Goal: Find contact information: Find contact information

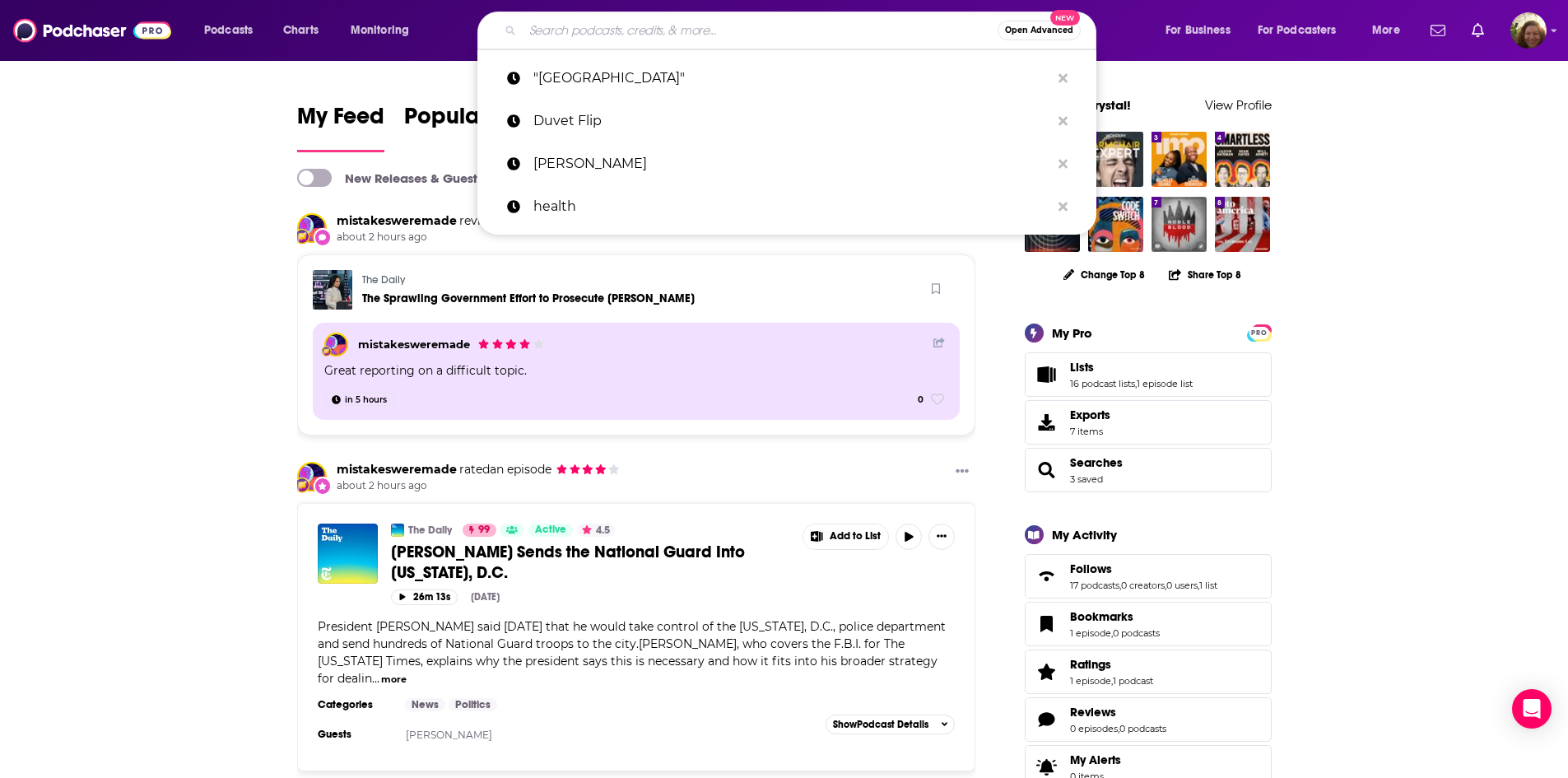
click at [618, 30] on input "Search podcasts, credits, & more..." at bounding box center [760, 31] width 475 height 27
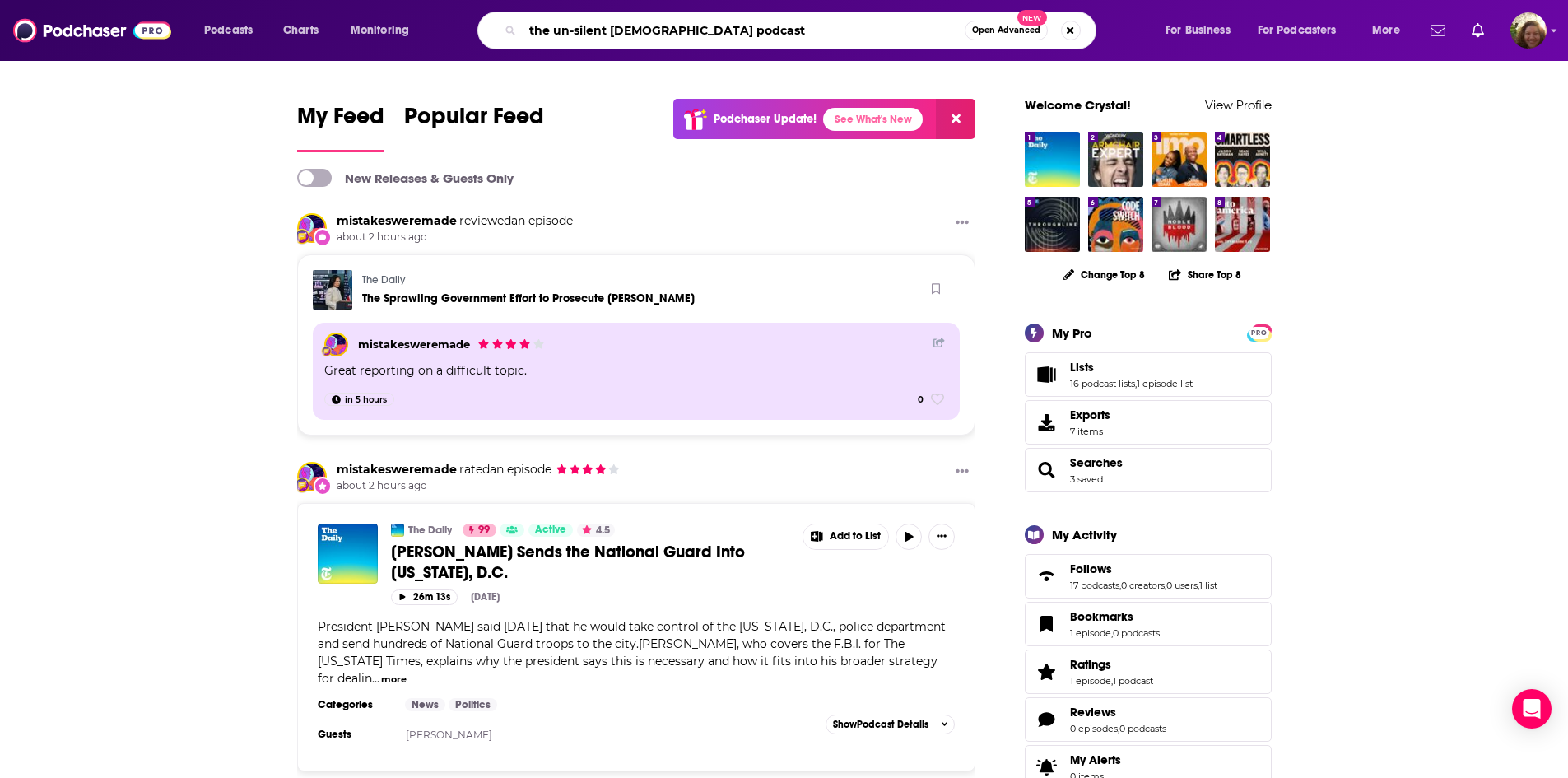
type input "the un-silent [DEMOGRAPHIC_DATA] podcast"
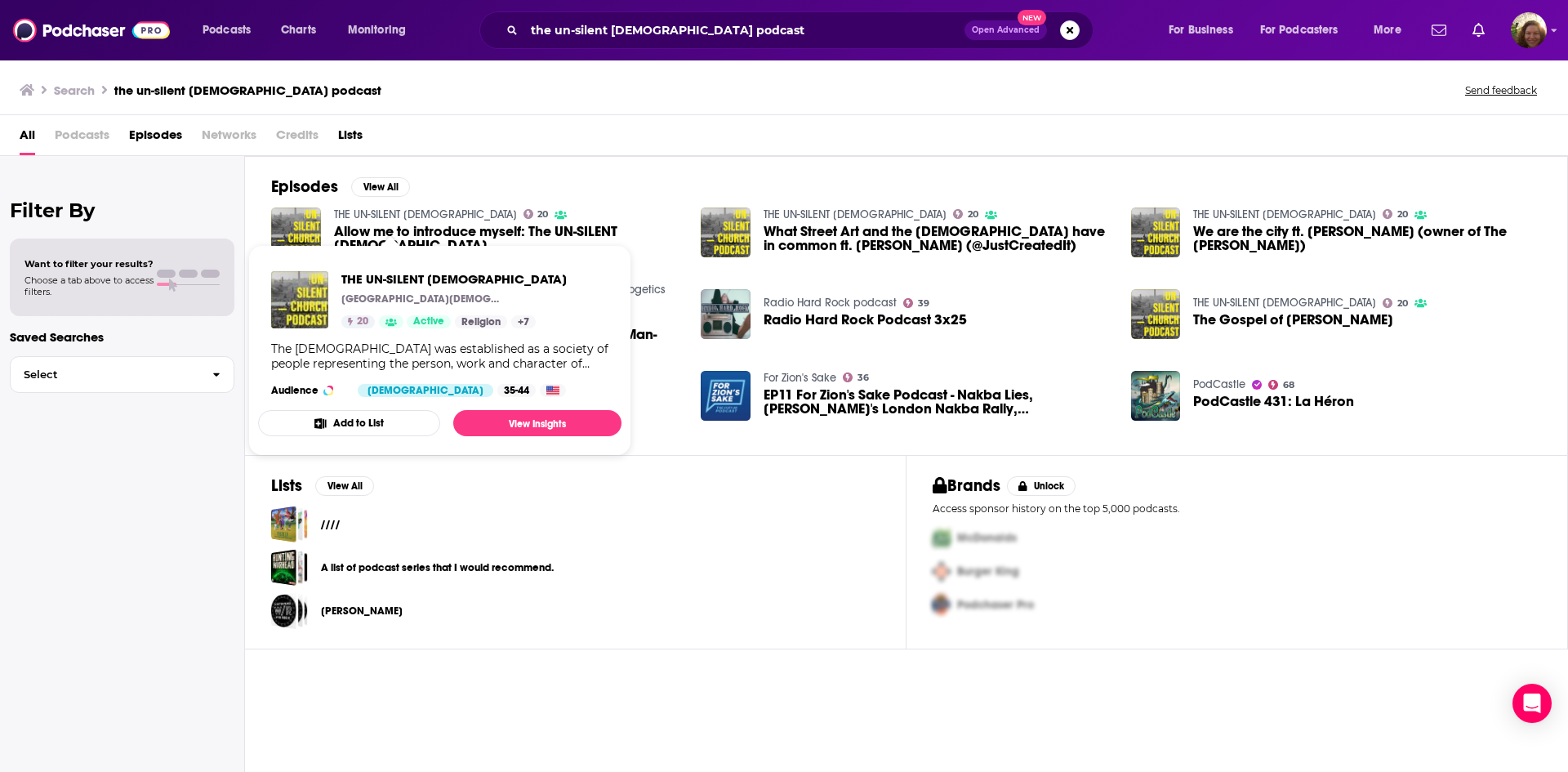
click at [419, 221] on link "THE UN-SILENT [DEMOGRAPHIC_DATA]" at bounding box center [425, 214] width 183 height 14
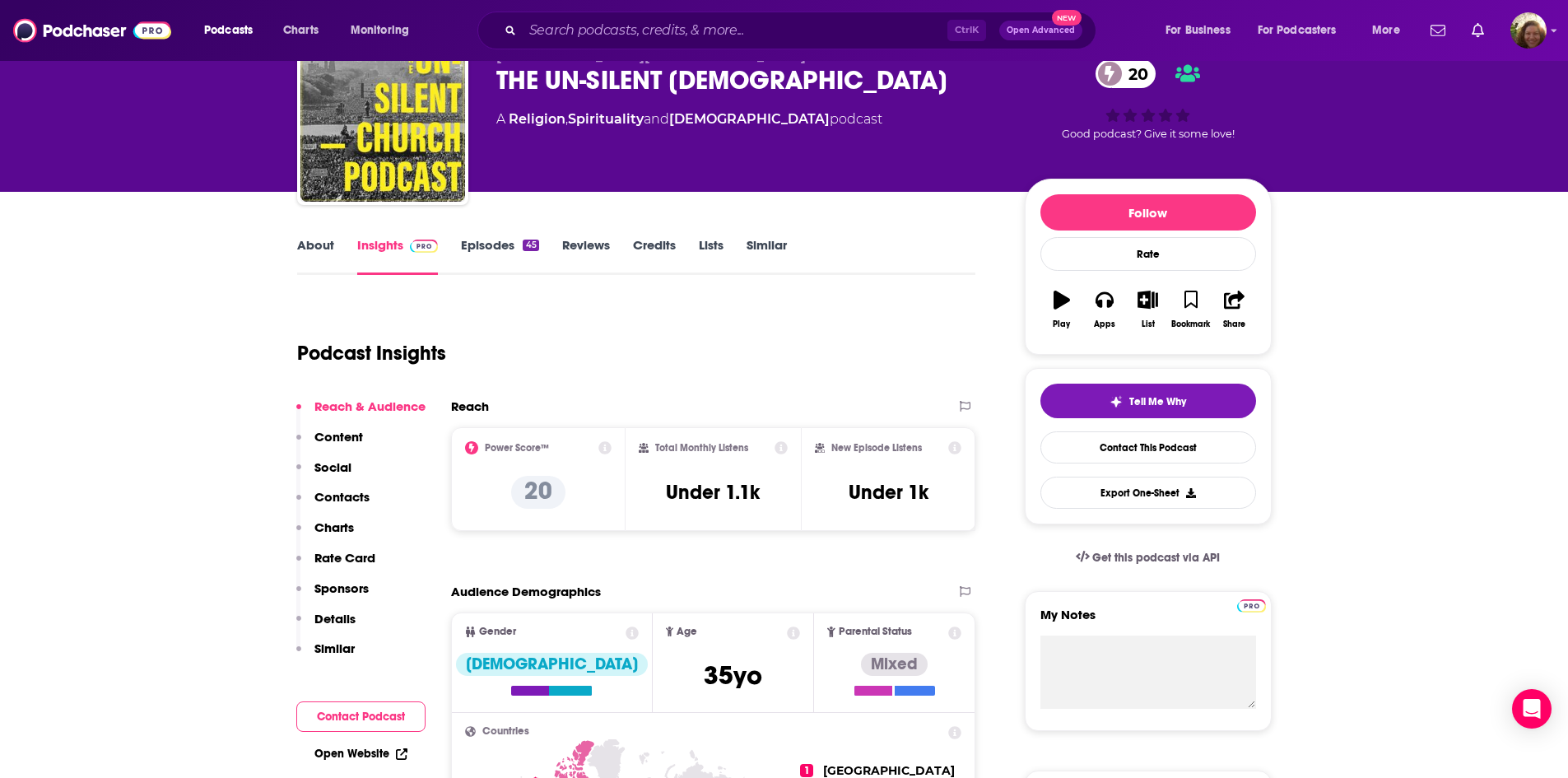
scroll to position [247, 0]
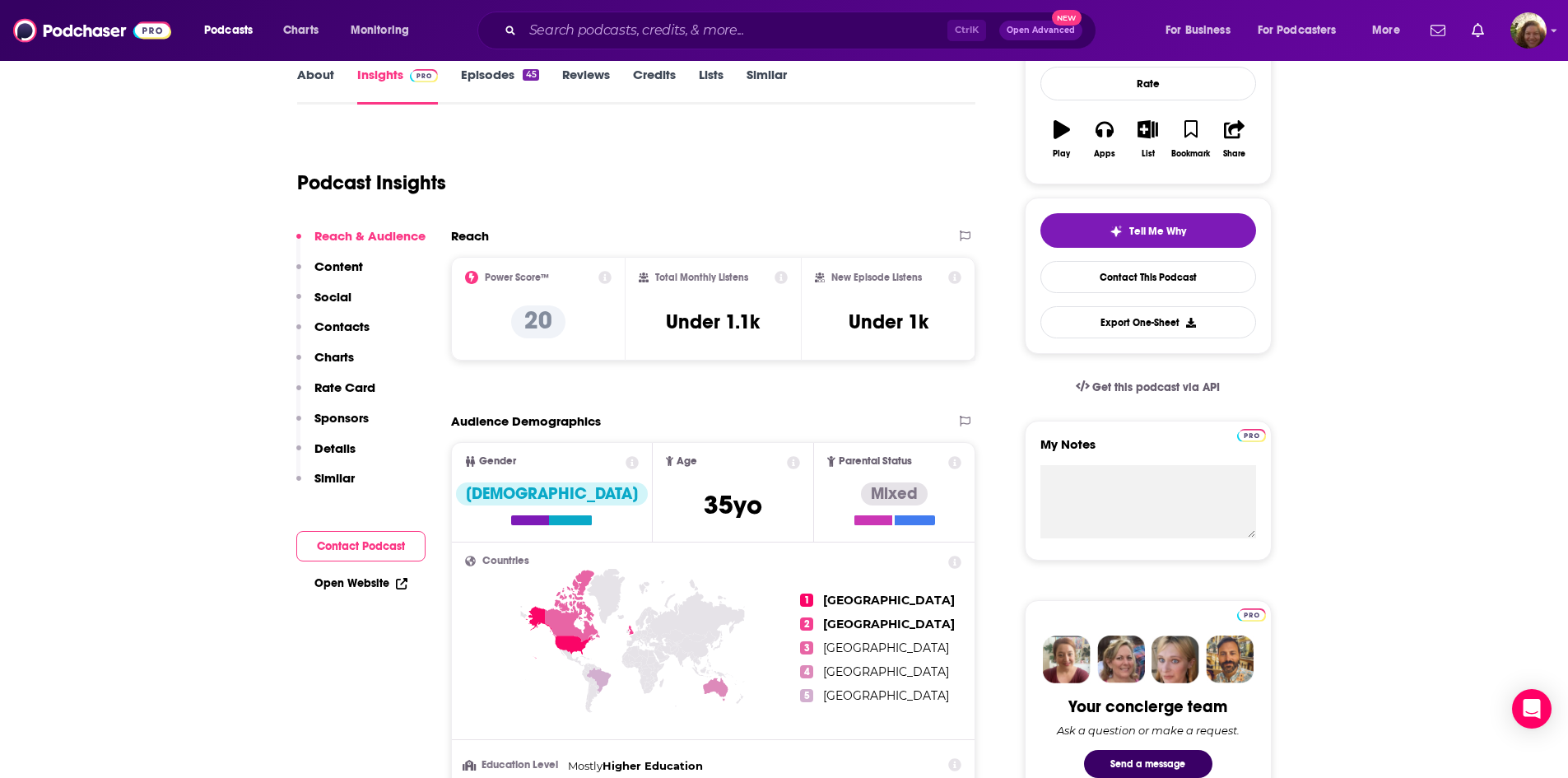
click at [782, 281] on icon at bounding box center [781, 278] width 13 height 13
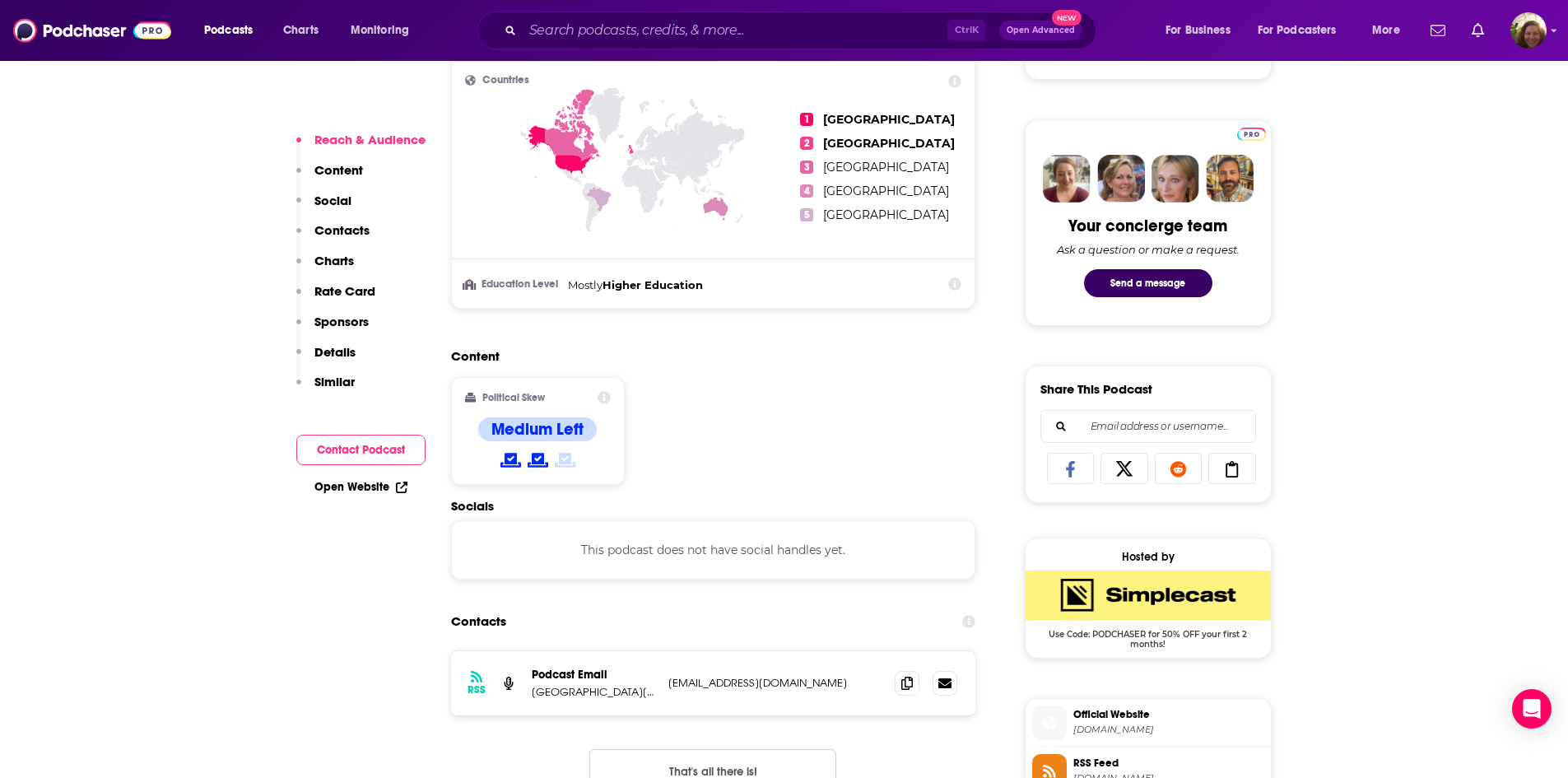
scroll to position [741, 0]
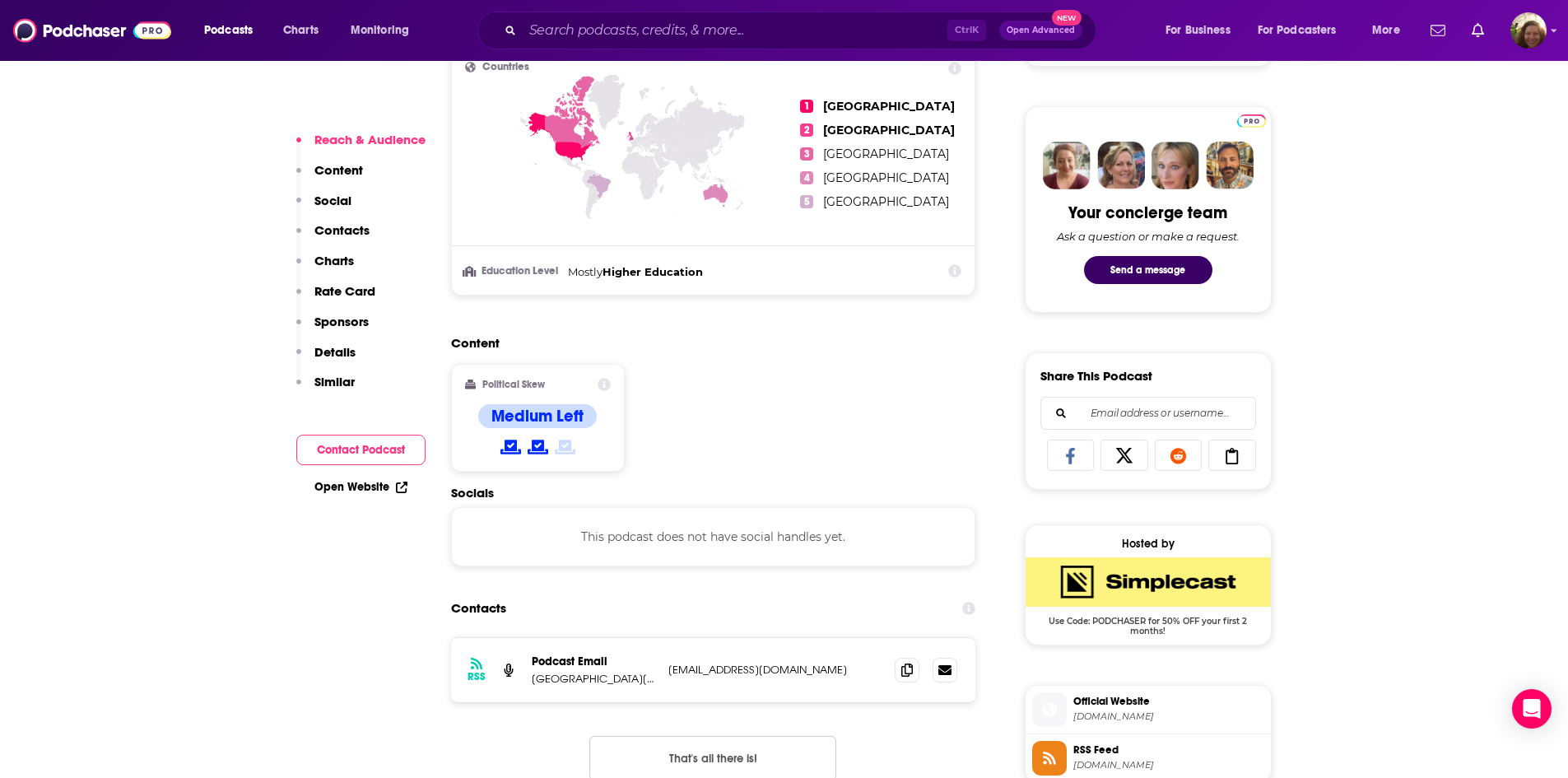
click at [527, 411] on h4 "Medium Left" at bounding box center [537, 416] width 92 height 21
click at [609, 384] on icon at bounding box center [604, 385] width 13 height 13
click at [745, 379] on div "Content Political Skew Political Skew Our estimate of the political leaning of …" at bounding box center [713, 410] width 525 height 150
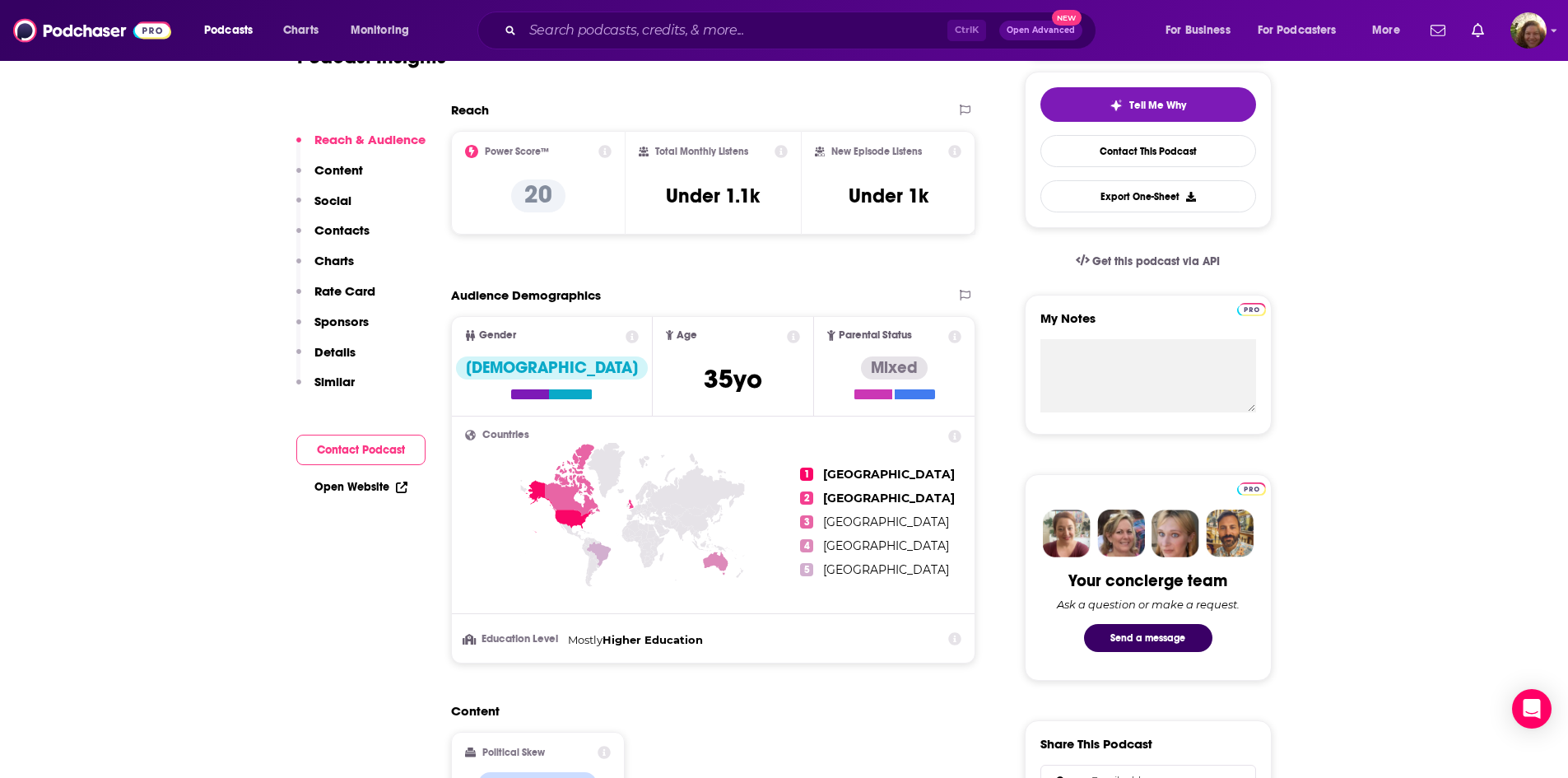
scroll to position [329, 0]
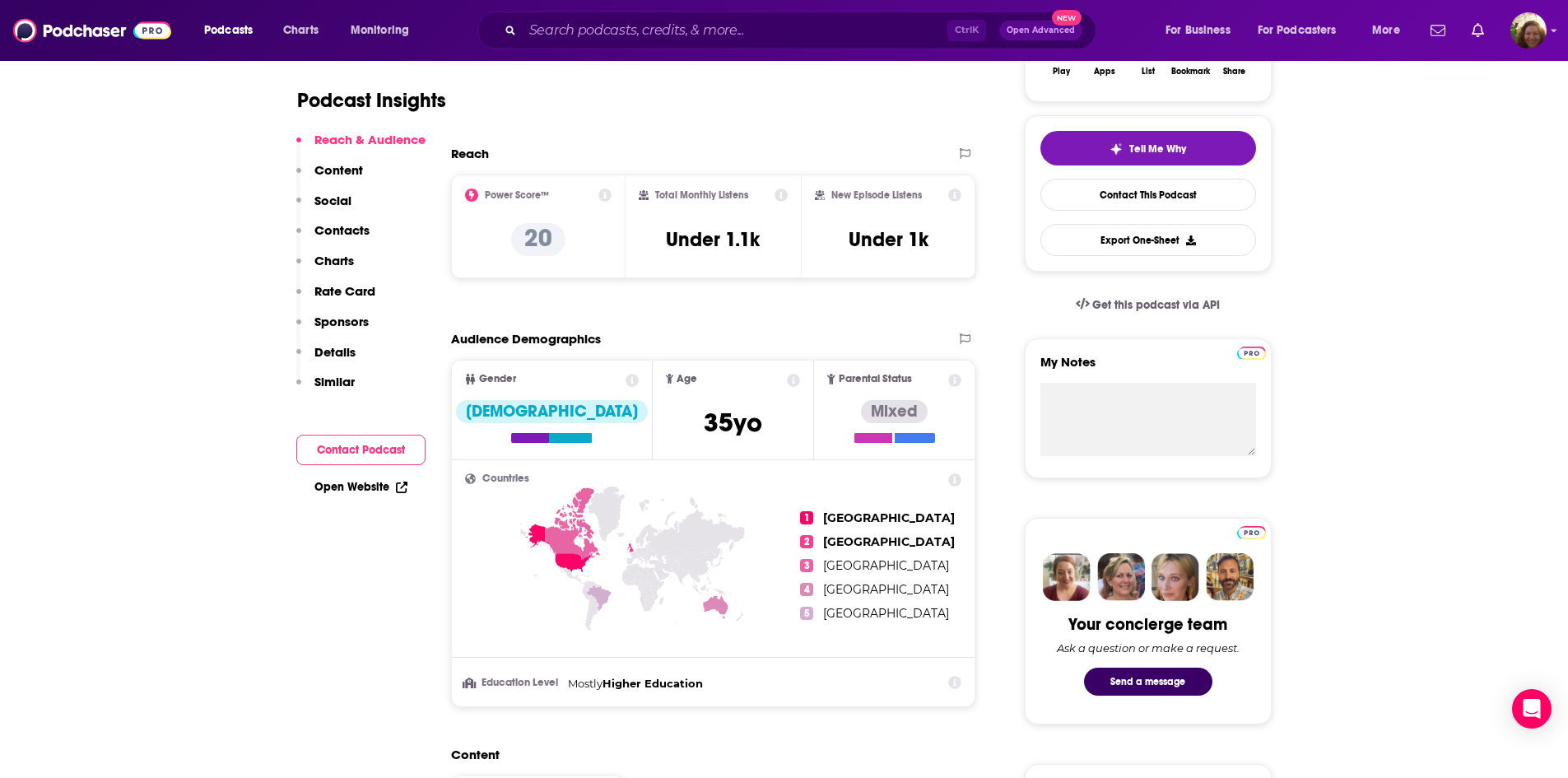
click at [784, 192] on icon at bounding box center [781, 195] width 13 height 13
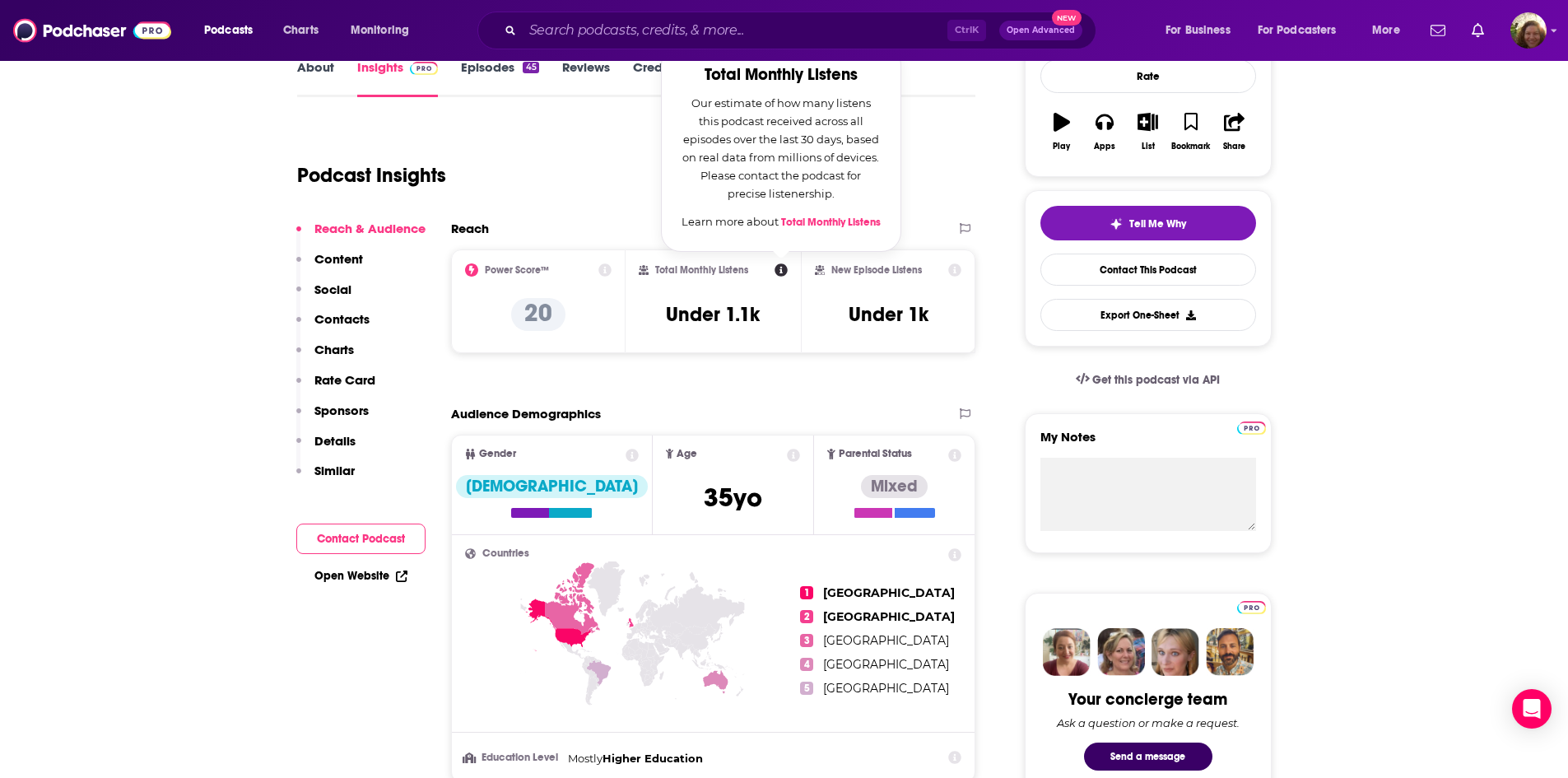
scroll to position [247, 0]
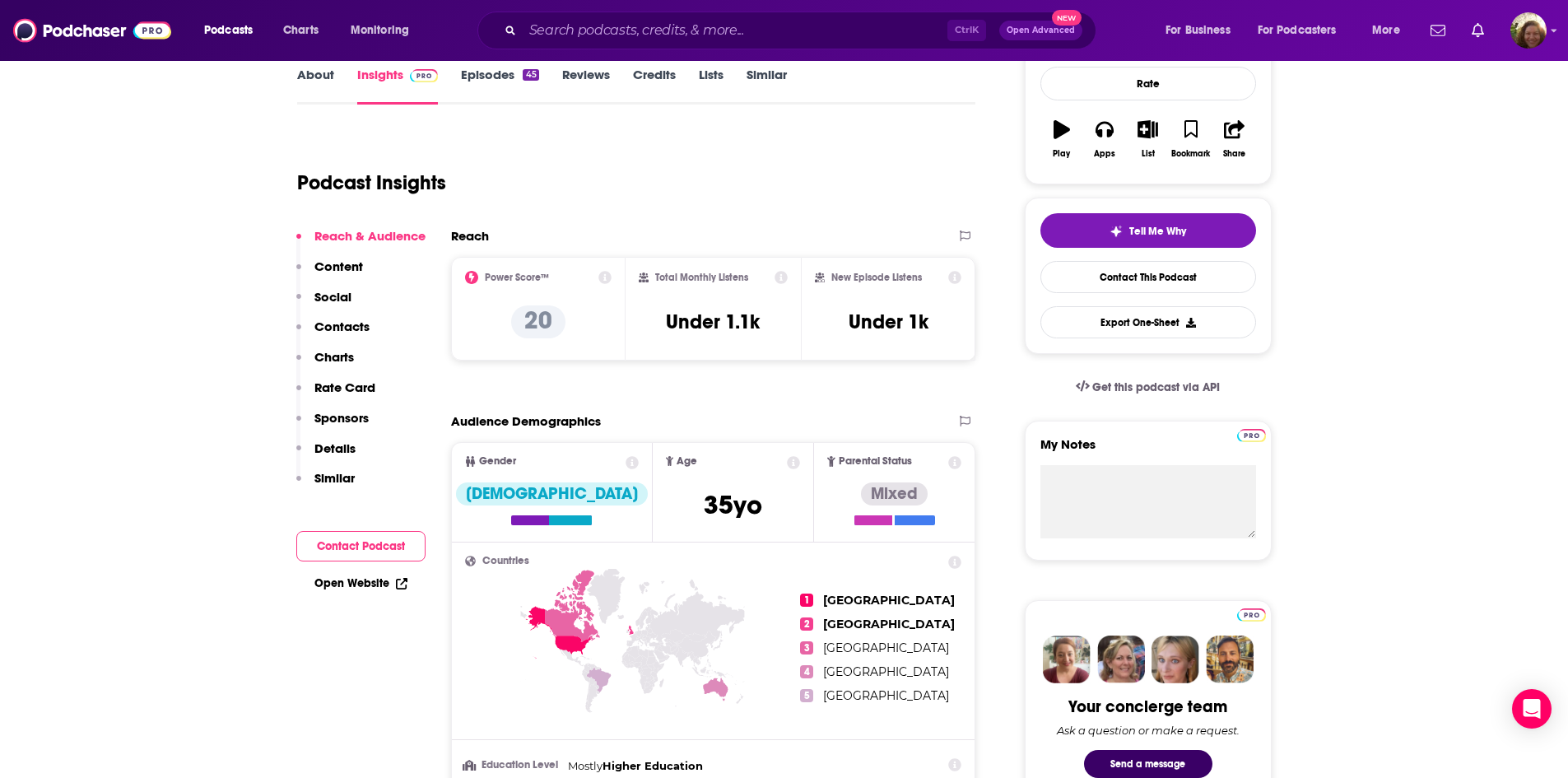
click at [857, 368] on div "Reach Power Score™ 20 Total Monthly Listens Under 1.1k New Episode Listens Unde…" at bounding box center [713, 301] width 525 height 146
click at [776, 278] on icon at bounding box center [781, 278] width 13 height 13
click at [750, 308] on div "Total Monthly Listens Under 1.1k" at bounding box center [713, 309] width 149 height 75
click at [775, 280] on icon at bounding box center [781, 278] width 13 height 13
click at [720, 365] on div "Reach Power Score™ 20 Total Monthly Listens Under 1.1k New Episode Listens Unde…" at bounding box center [713, 301] width 525 height 146
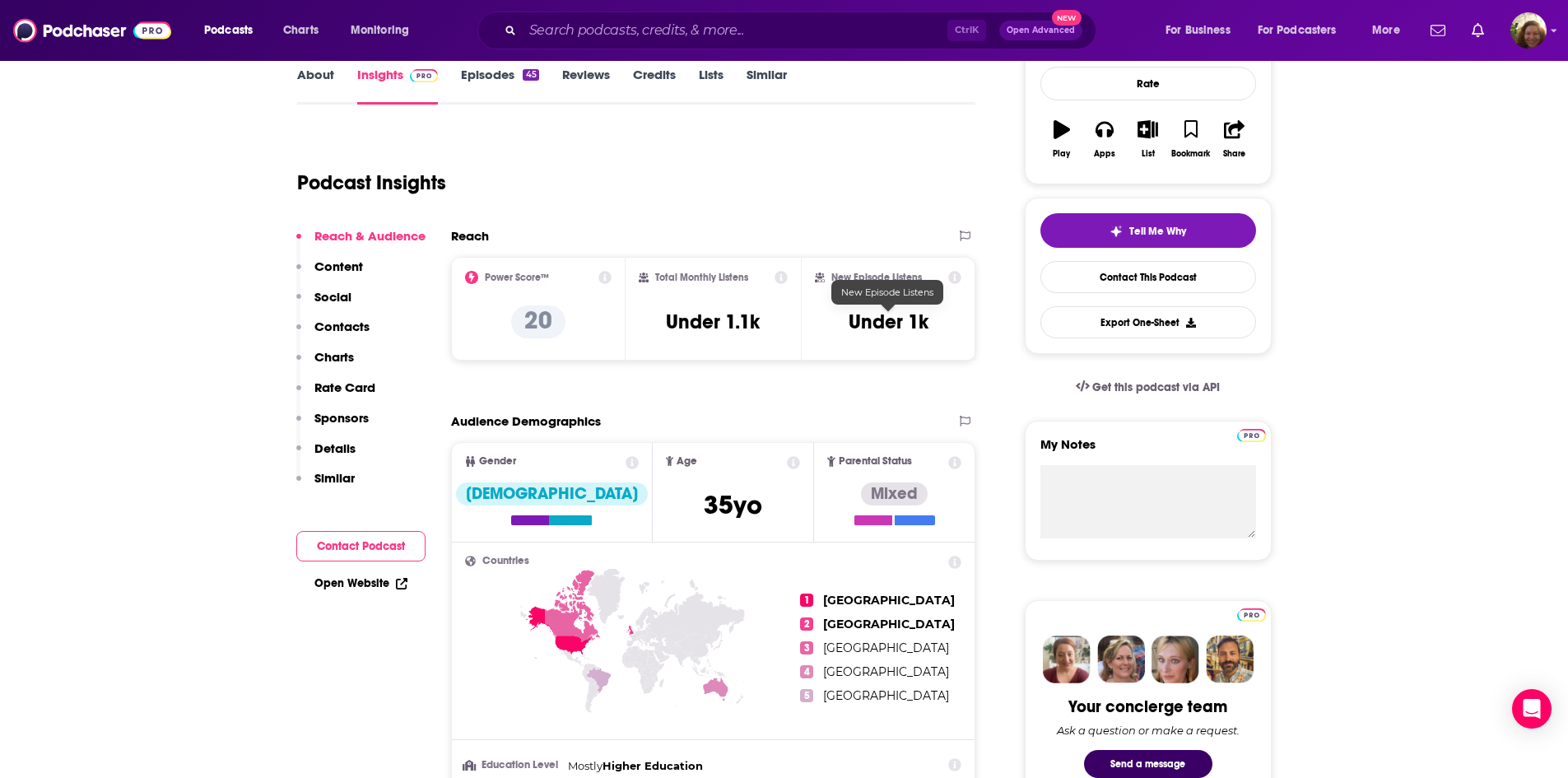
click at [889, 338] on div "New Episode Listens Under 1k" at bounding box center [889, 309] width 148 height 75
click at [958, 274] on icon at bounding box center [955, 278] width 13 height 13
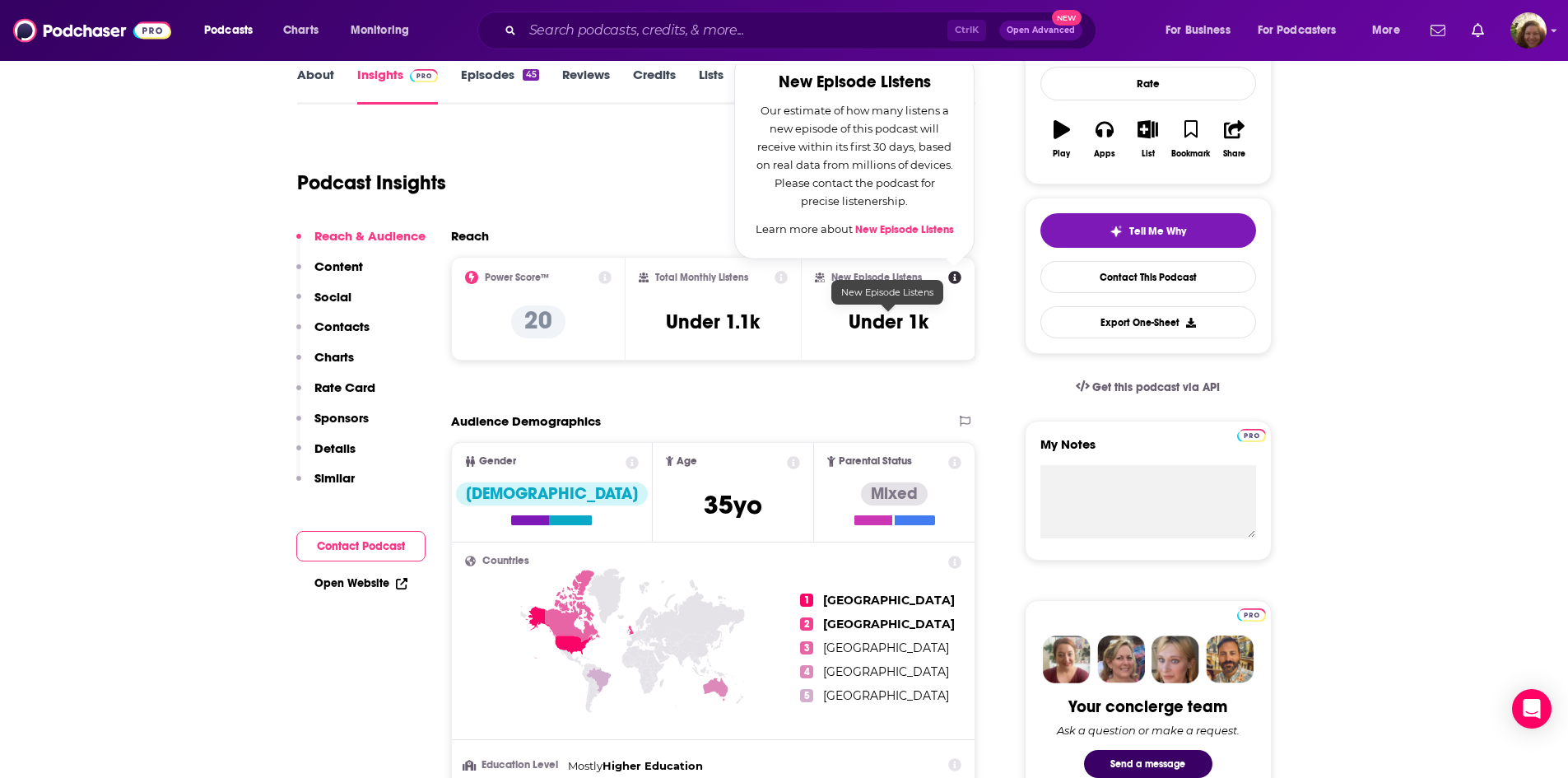
click at [833, 337] on div "New Episode Listens New Episode Listens Our estimate of how many listens a new …" at bounding box center [889, 309] width 148 height 75
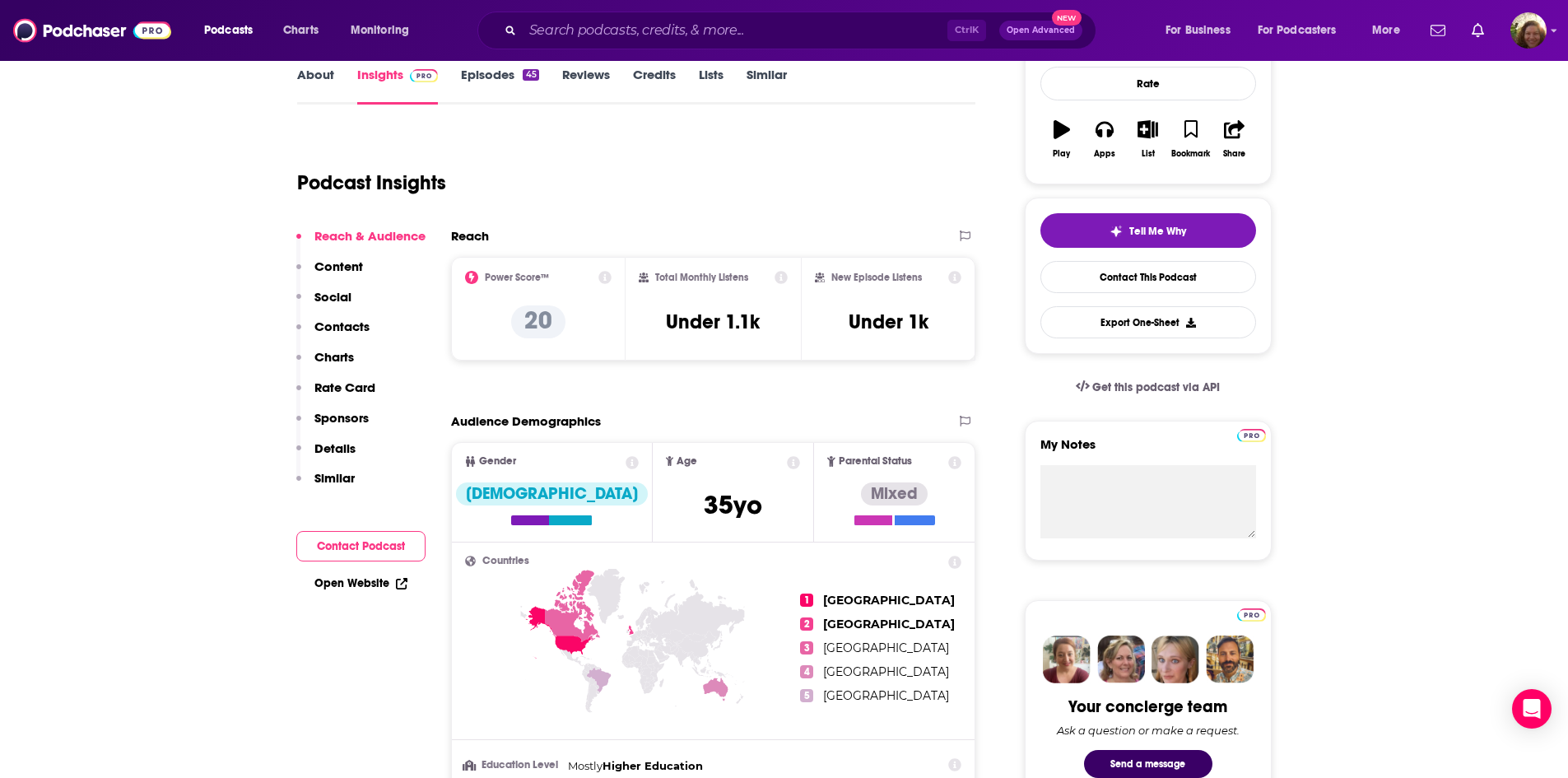
click at [604, 276] on icon at bounding box center [605, 278] width 13 height 13
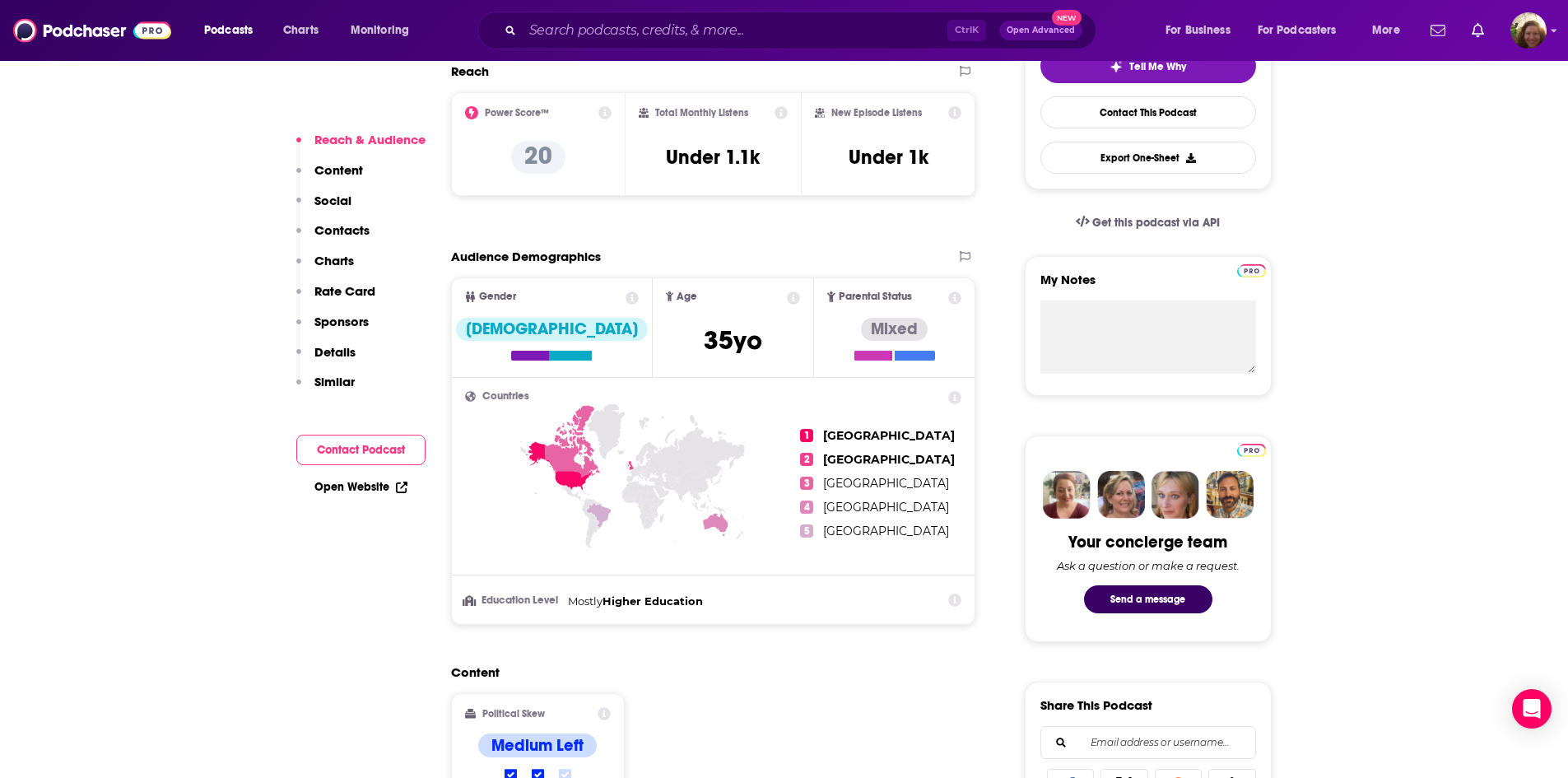
scroll to position [329, 0]
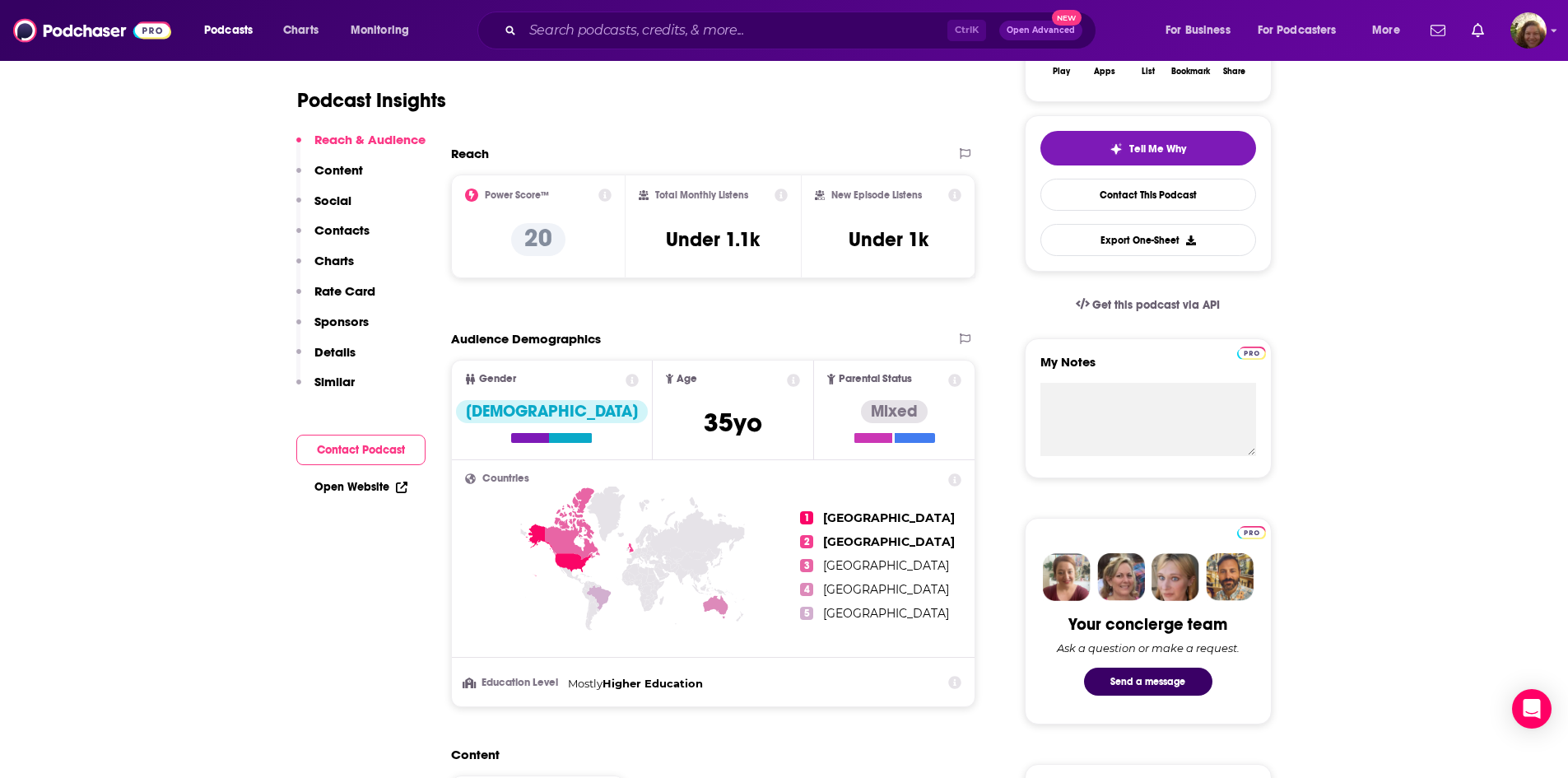
click at [776, 201] on icon at bounding box center [781, 195] width 13 height 13
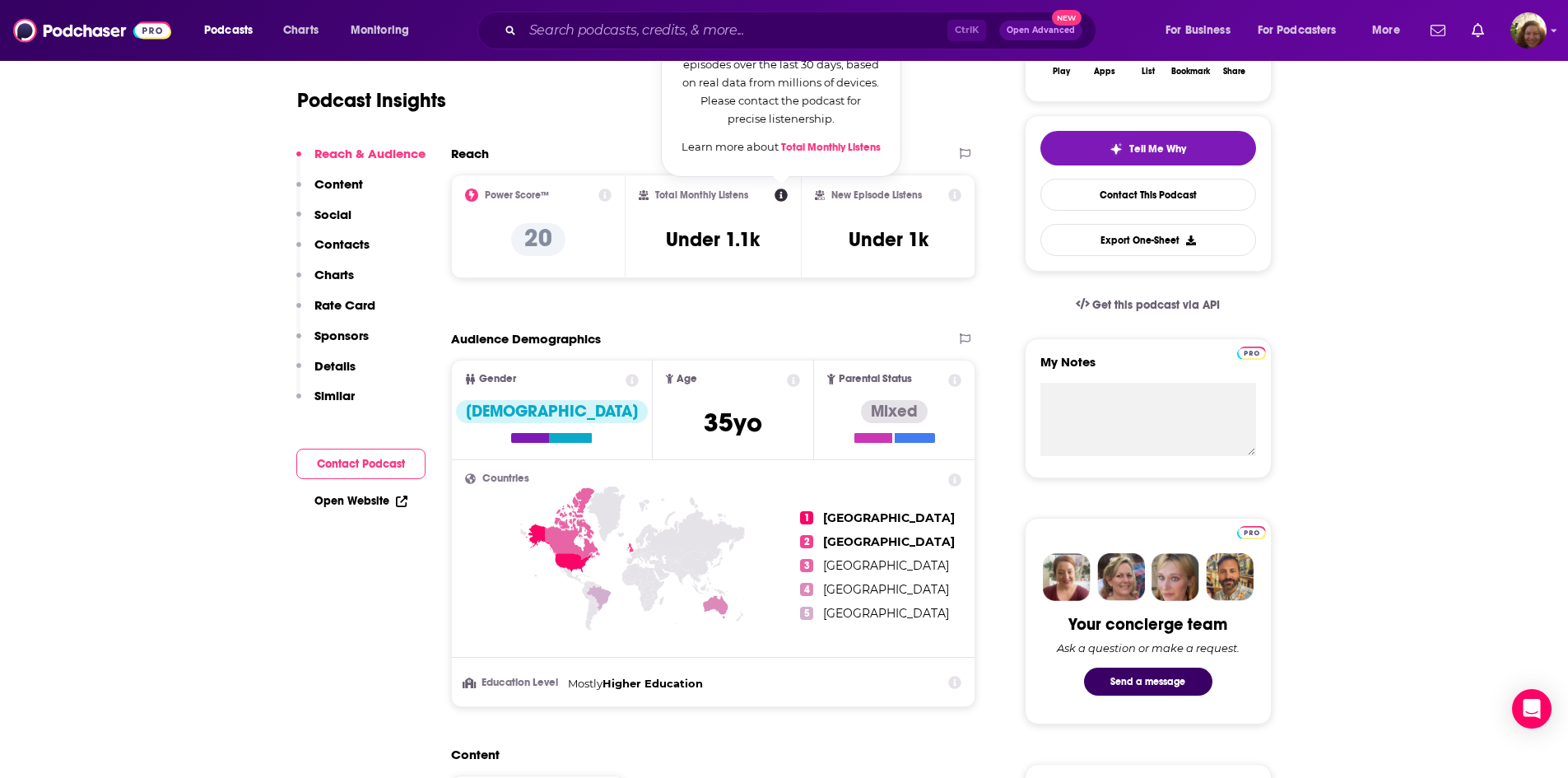
scroll to position [247, 0]
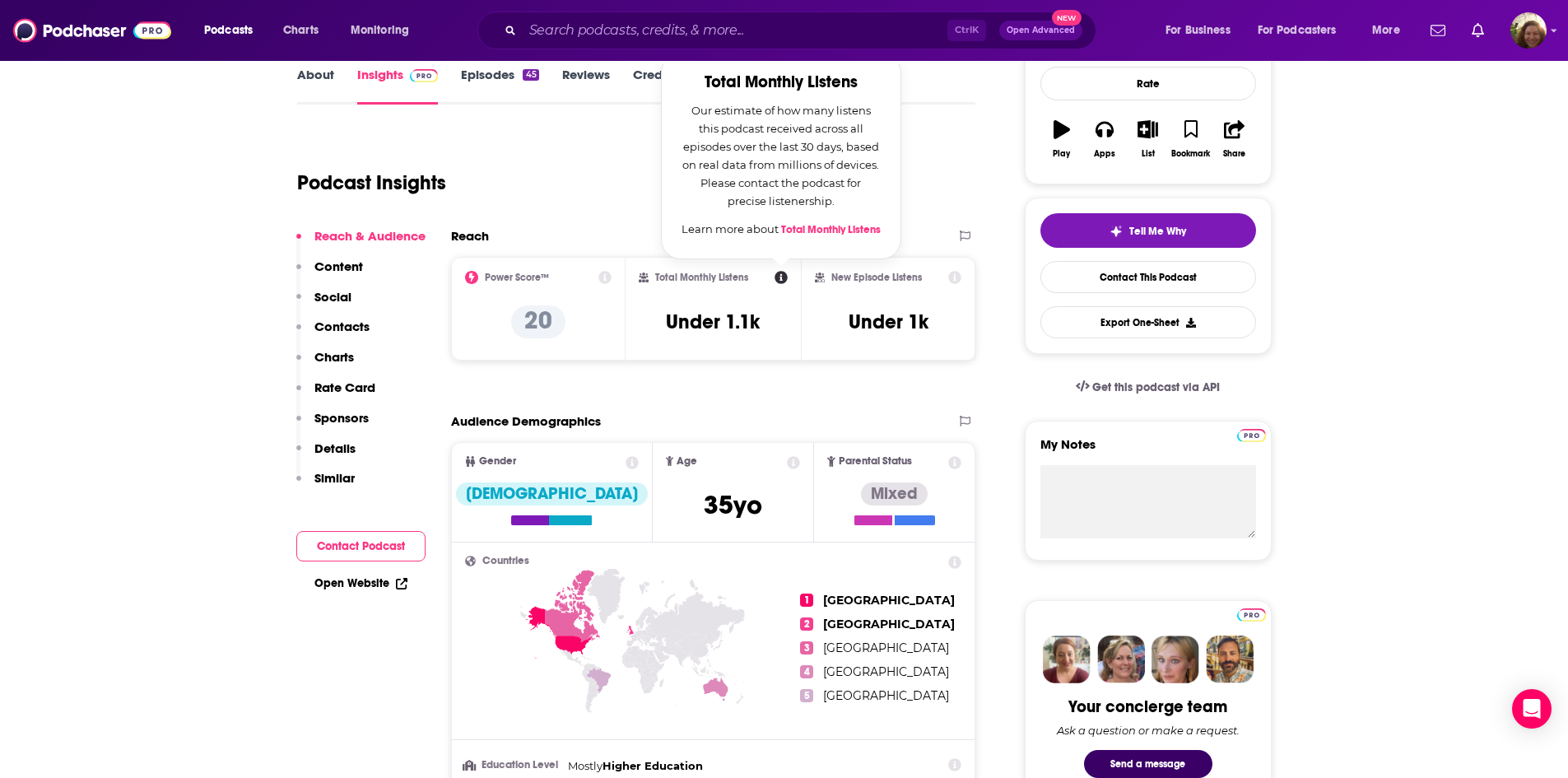
click at [685, 306] on div "Total Monthly Listens Total Monthly Listens Our estimate of how many listens th…" at bounding box center [713, 309] width 149 height 75
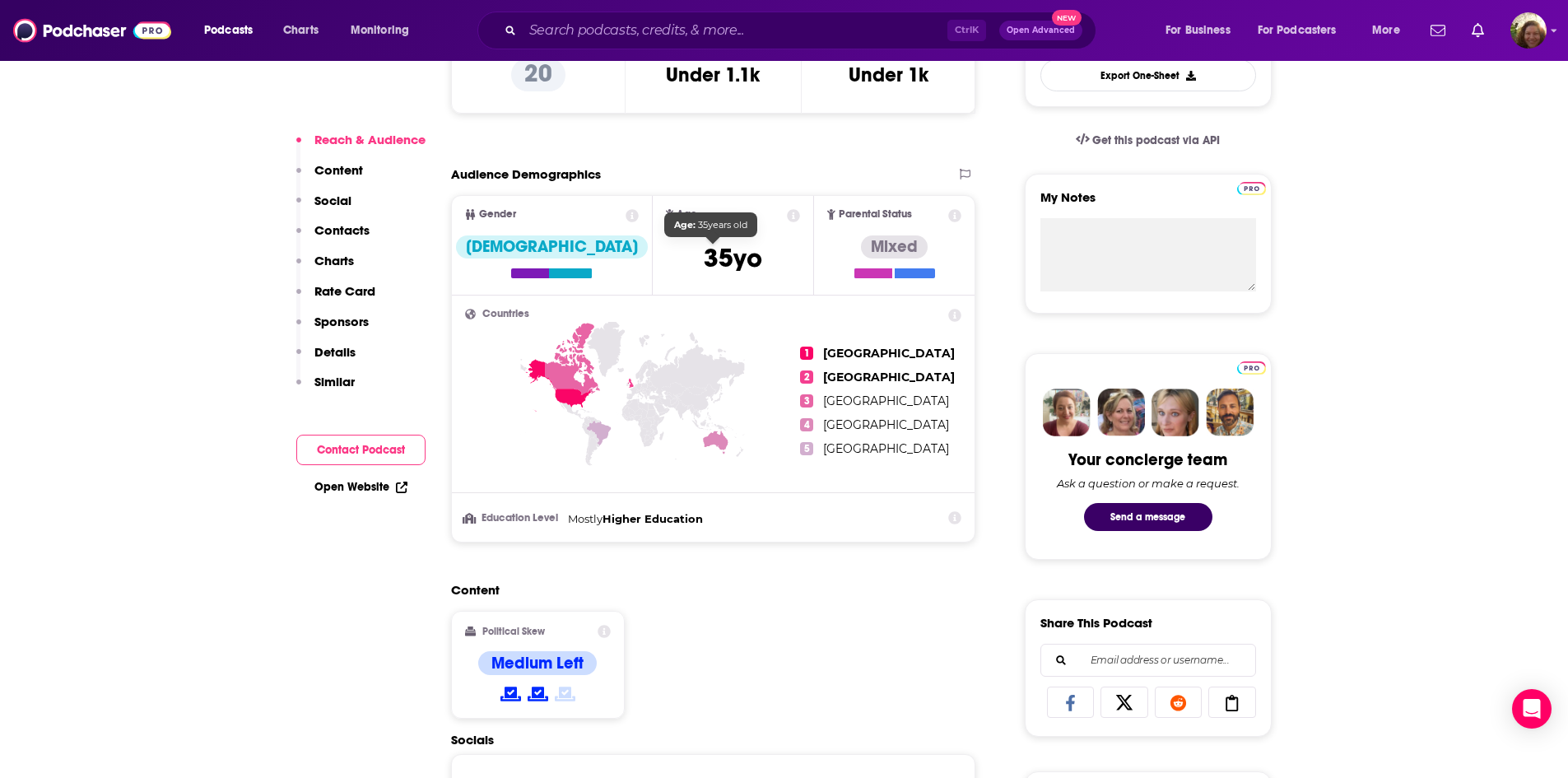
scroll to position [576, 0]
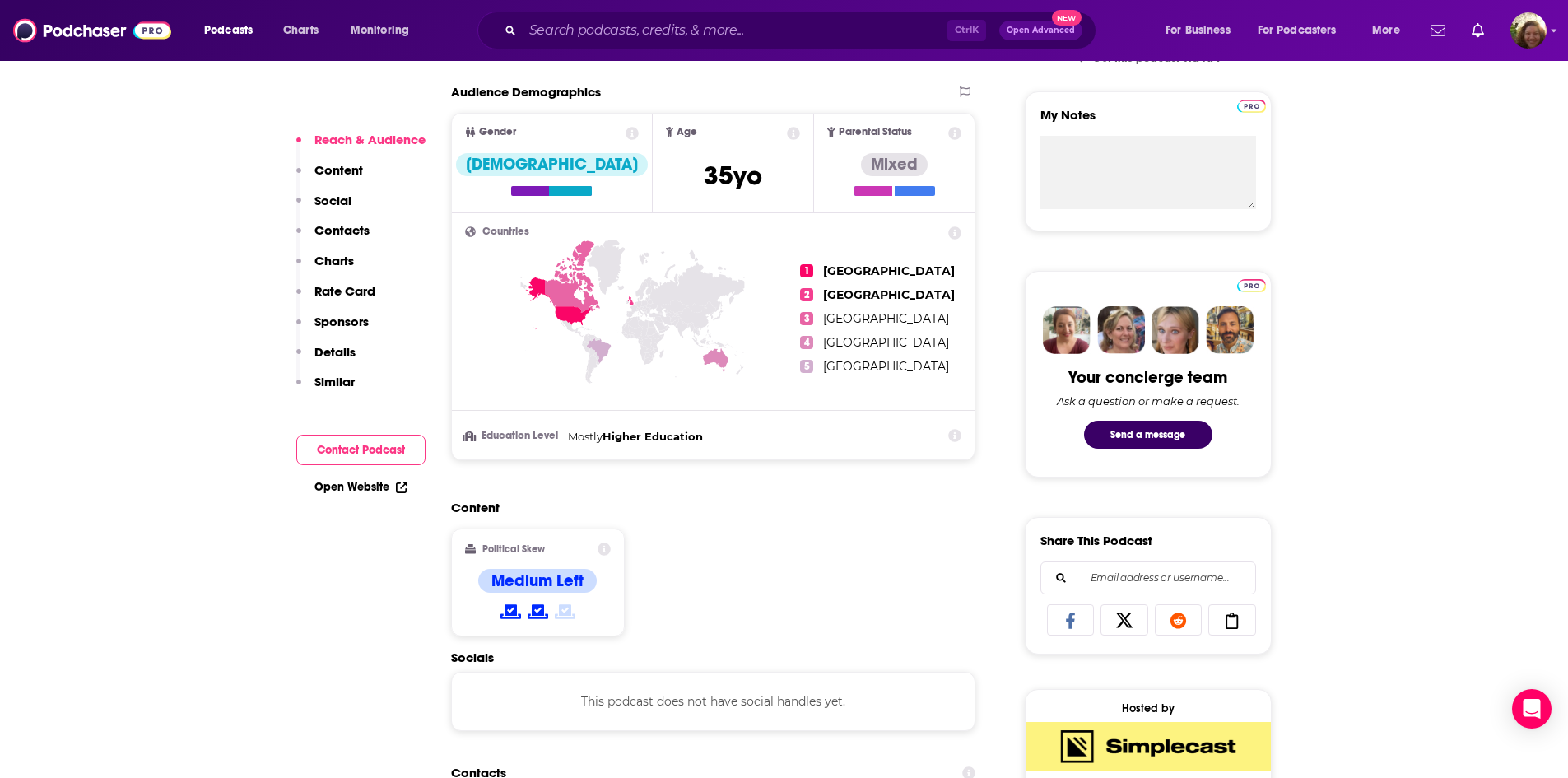
click at [958, 237] on icon at bounding box center [955, 233] width 13 height 13
click at [669, 424] on icon at bounding box center [633, 342] width 336 height 204
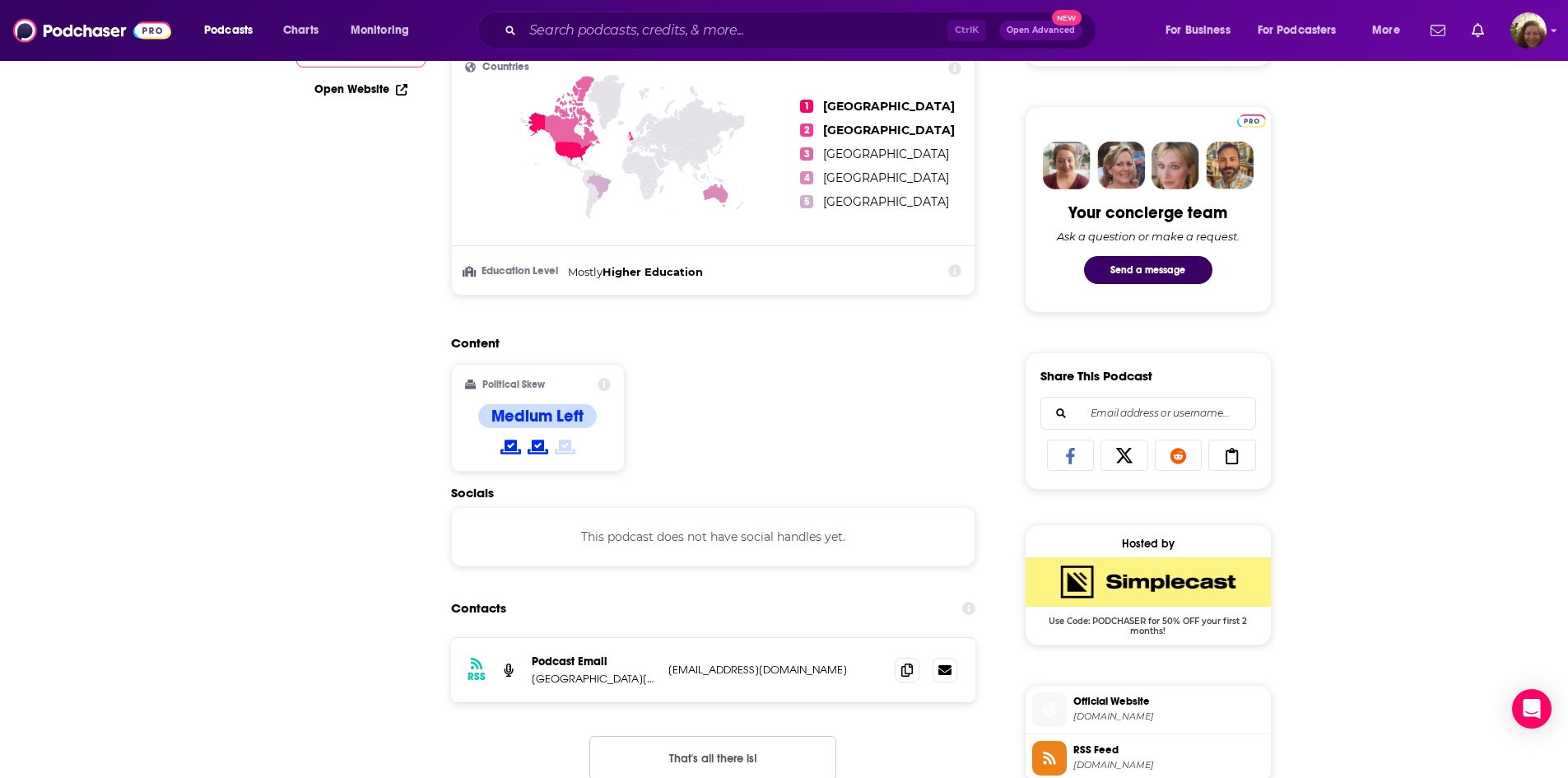
scroll to position [164, 0]
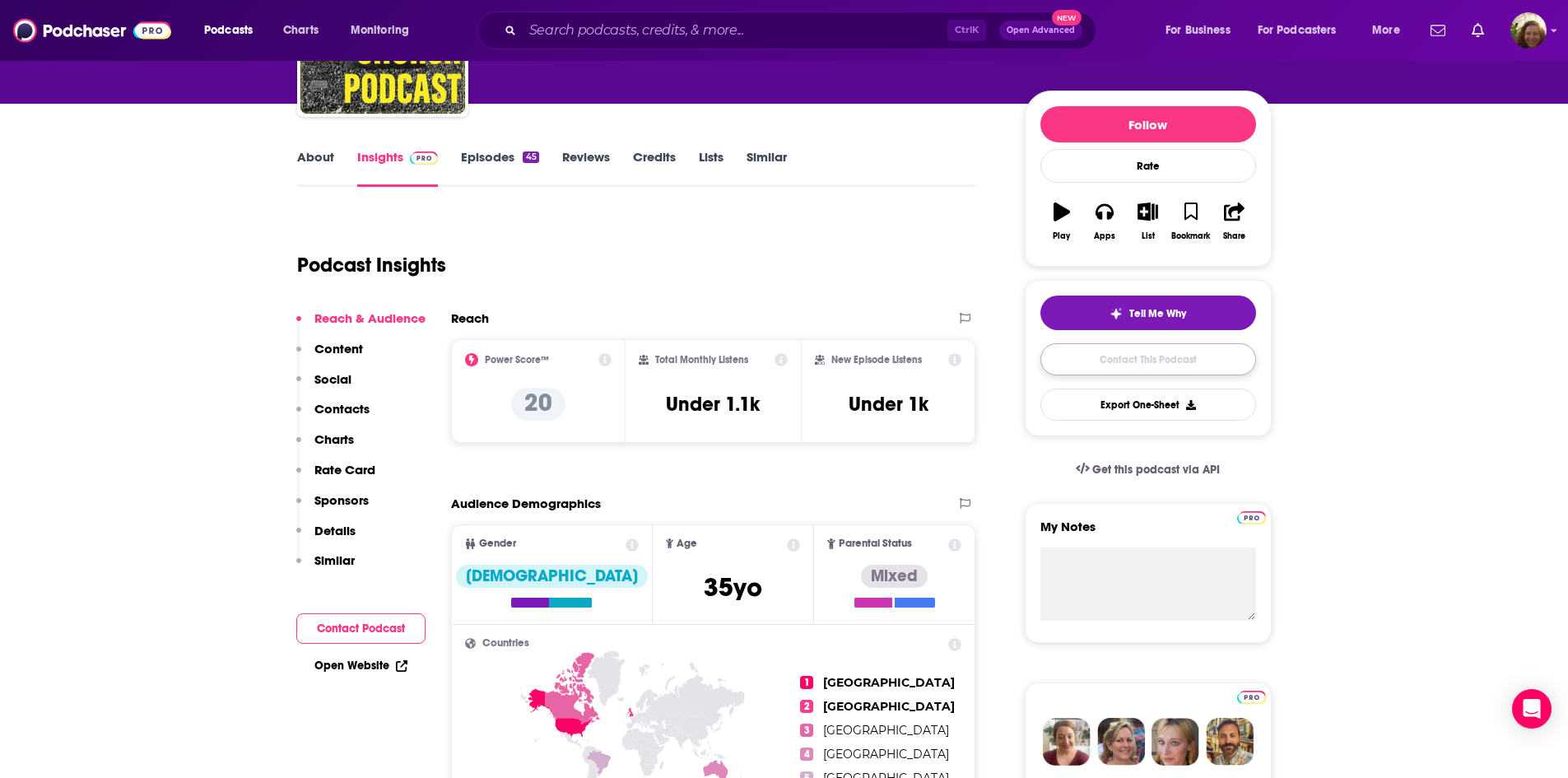
click at [1173, 363] on link "Contact This Podcast" at bounding box center [1148, 359] width 216 height 32
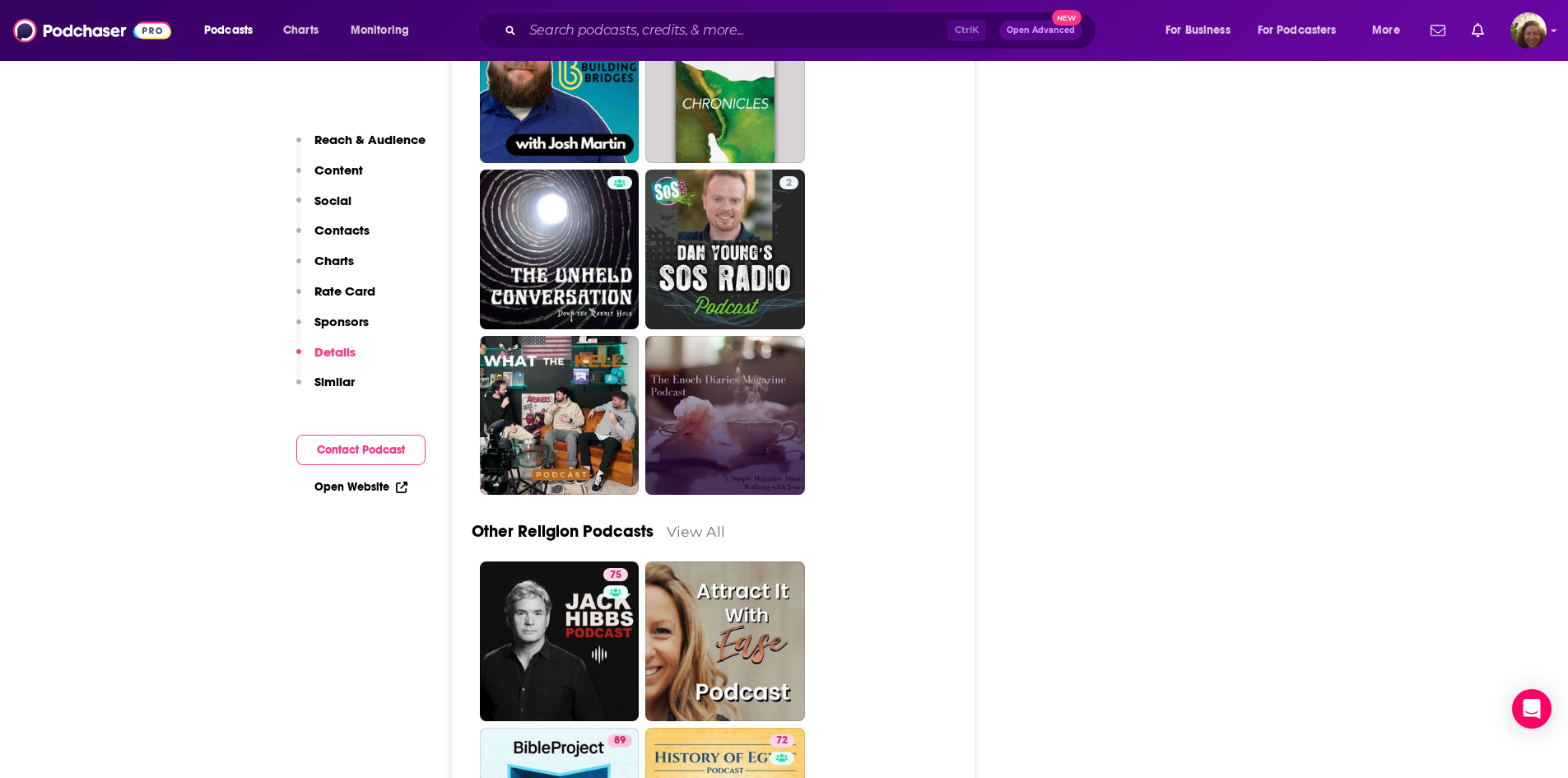
scroll to position [4461, 0]
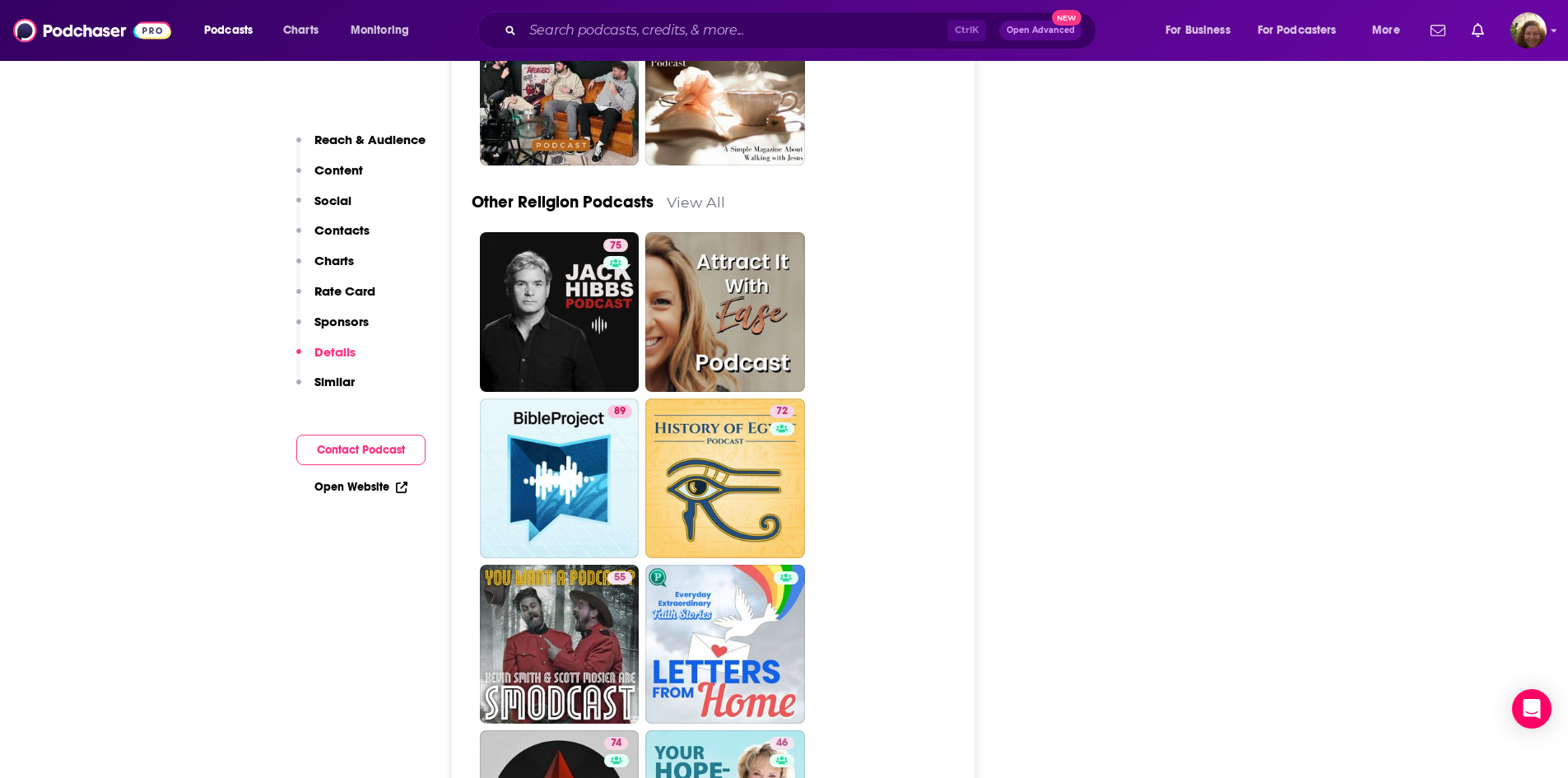
click at [396, 440] on button "Contact Podcast" at bounding box center [361, 450] width 129 height 31
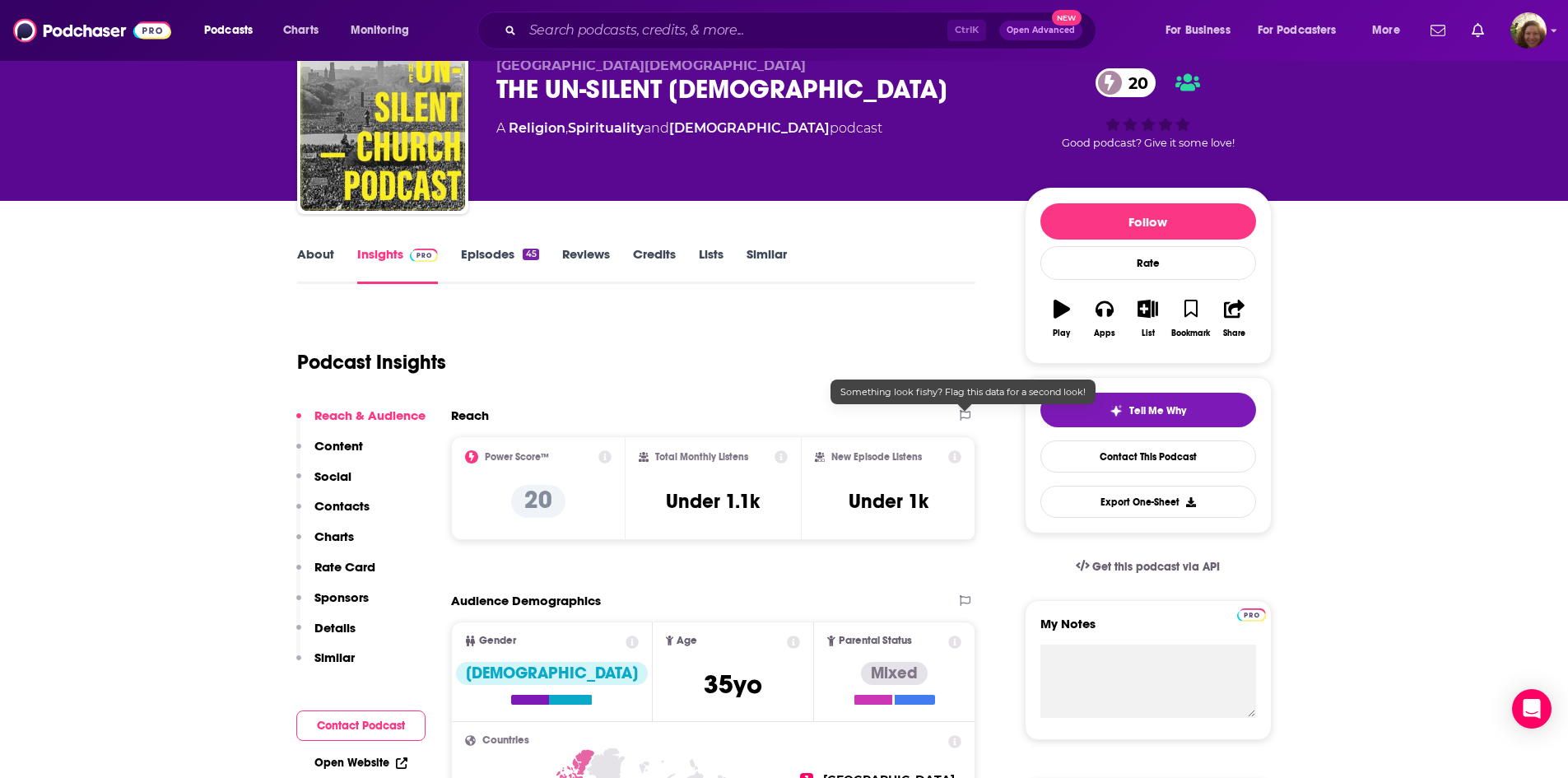
scroll to position [82, 0]
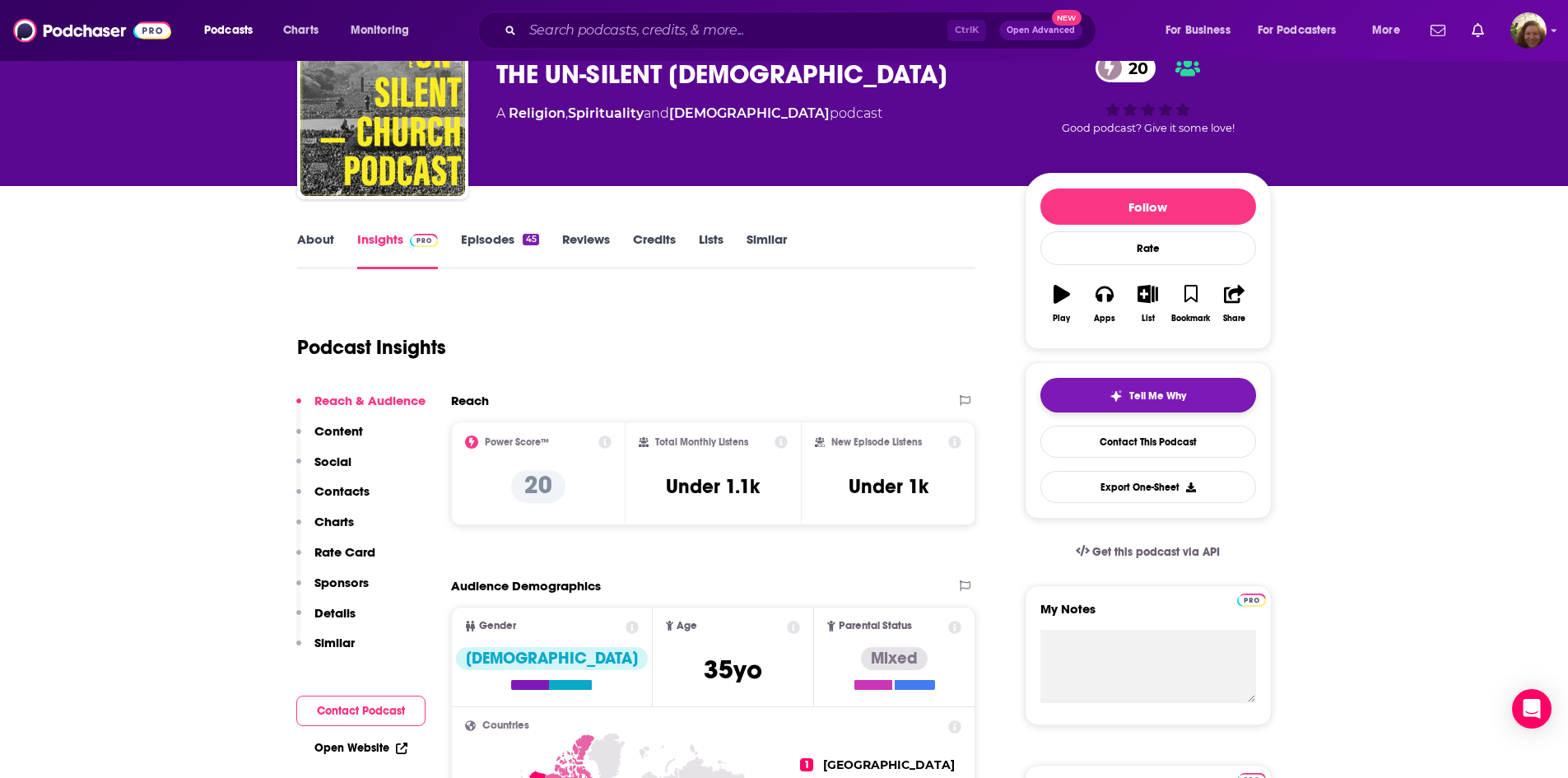
click at [1129, 385] on button "Tell Me Why" at bounding box center [1148, 396] width 216 height 35
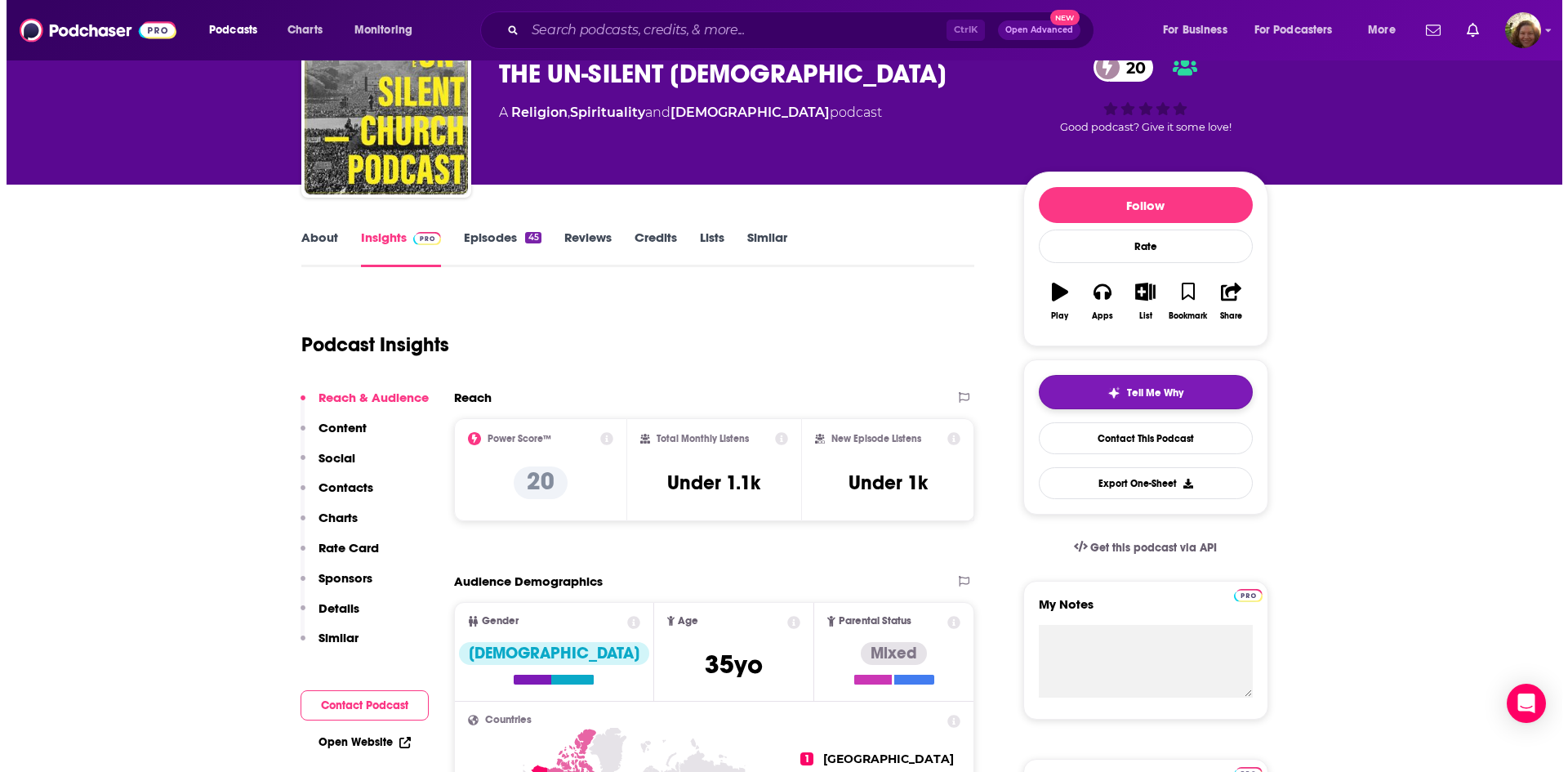
scroll to position [0, 0]
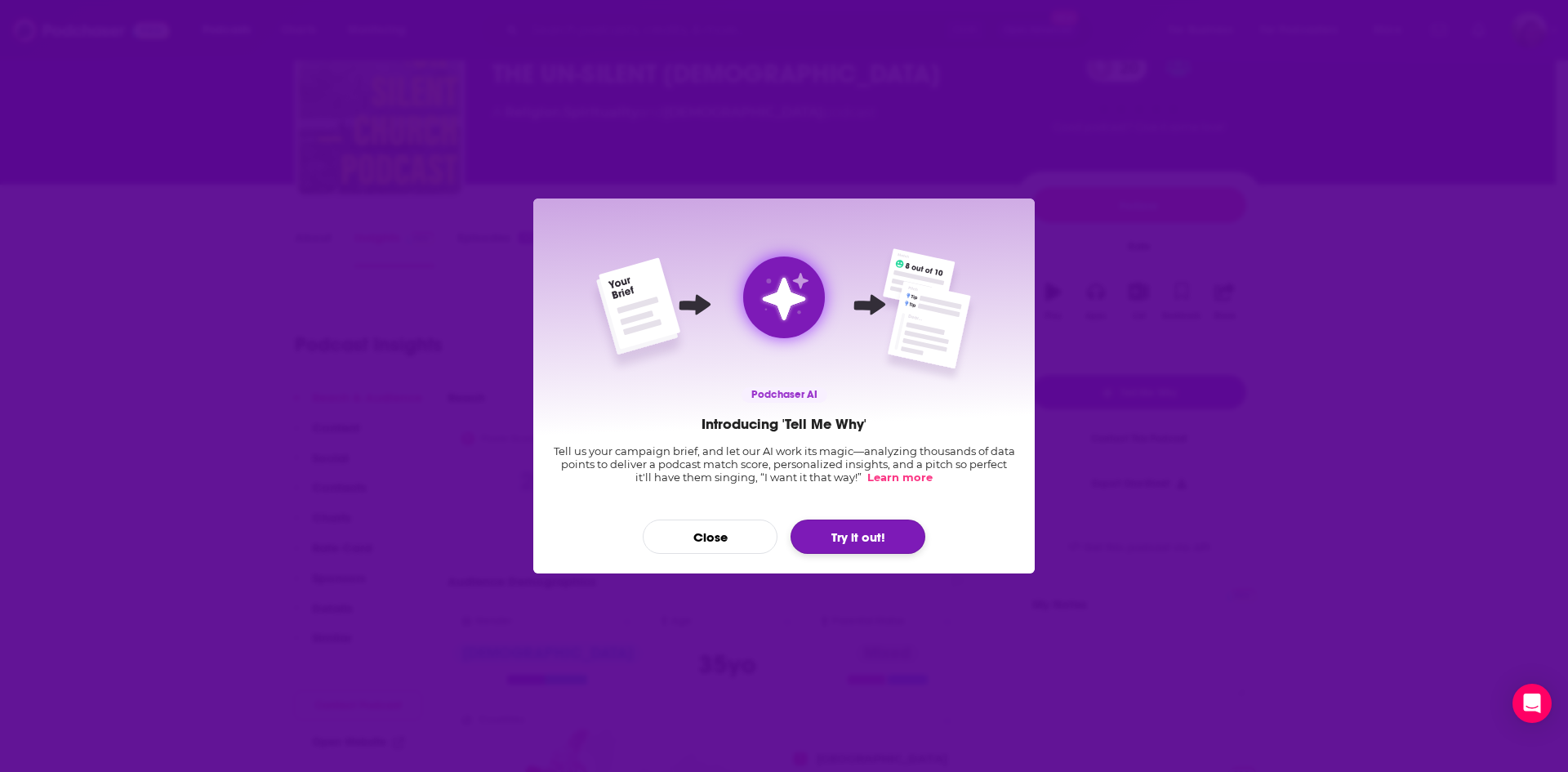
click at [876, 538] on button "Try it out!" at bounding box center [858, 537] width 135 height 35
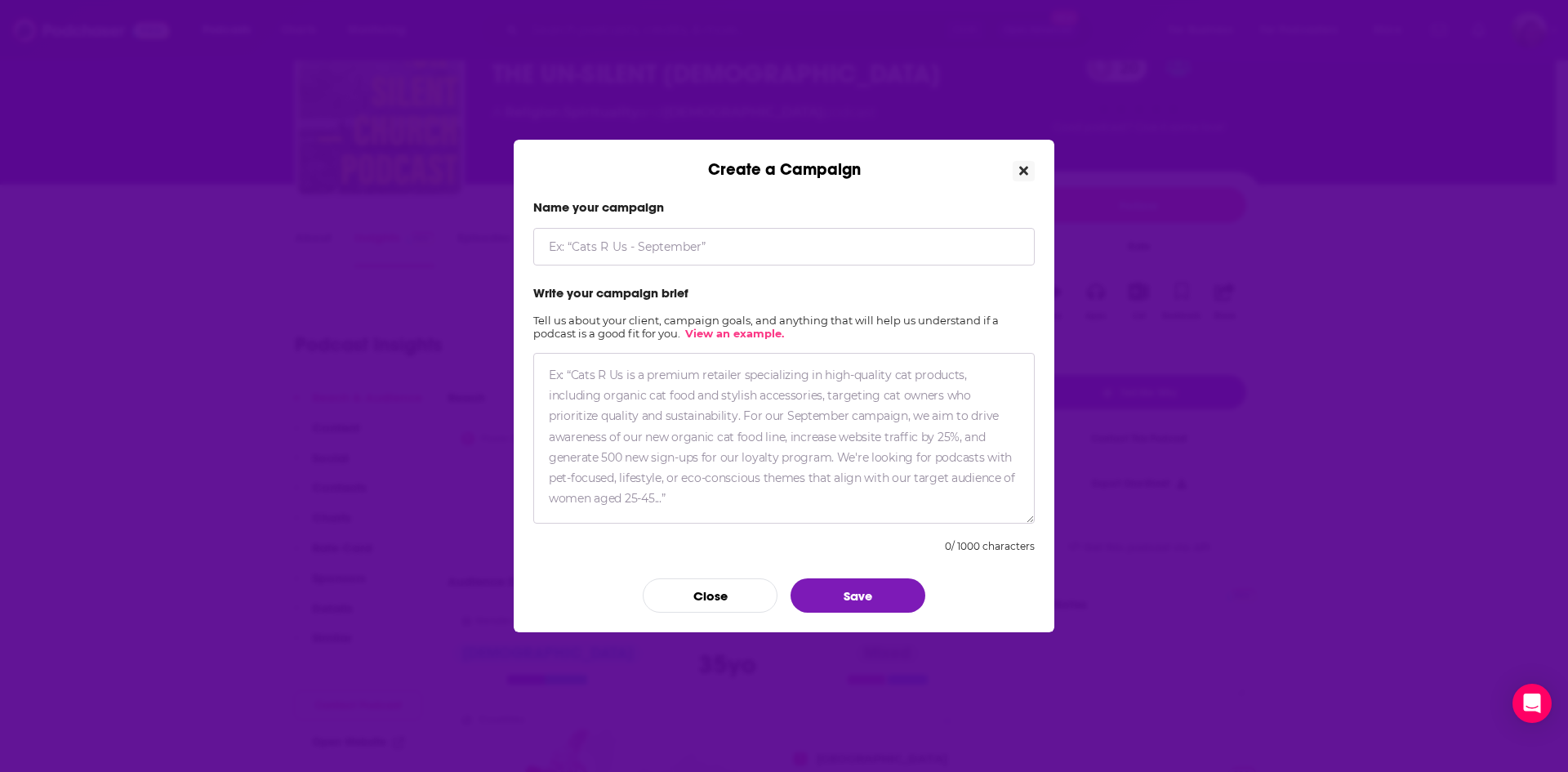
click at [1017, 173] on button "Close" at bounding box center [1023, 171] width 22 height 21
